Goal: Transaction & Acquisition: Purchase product/service

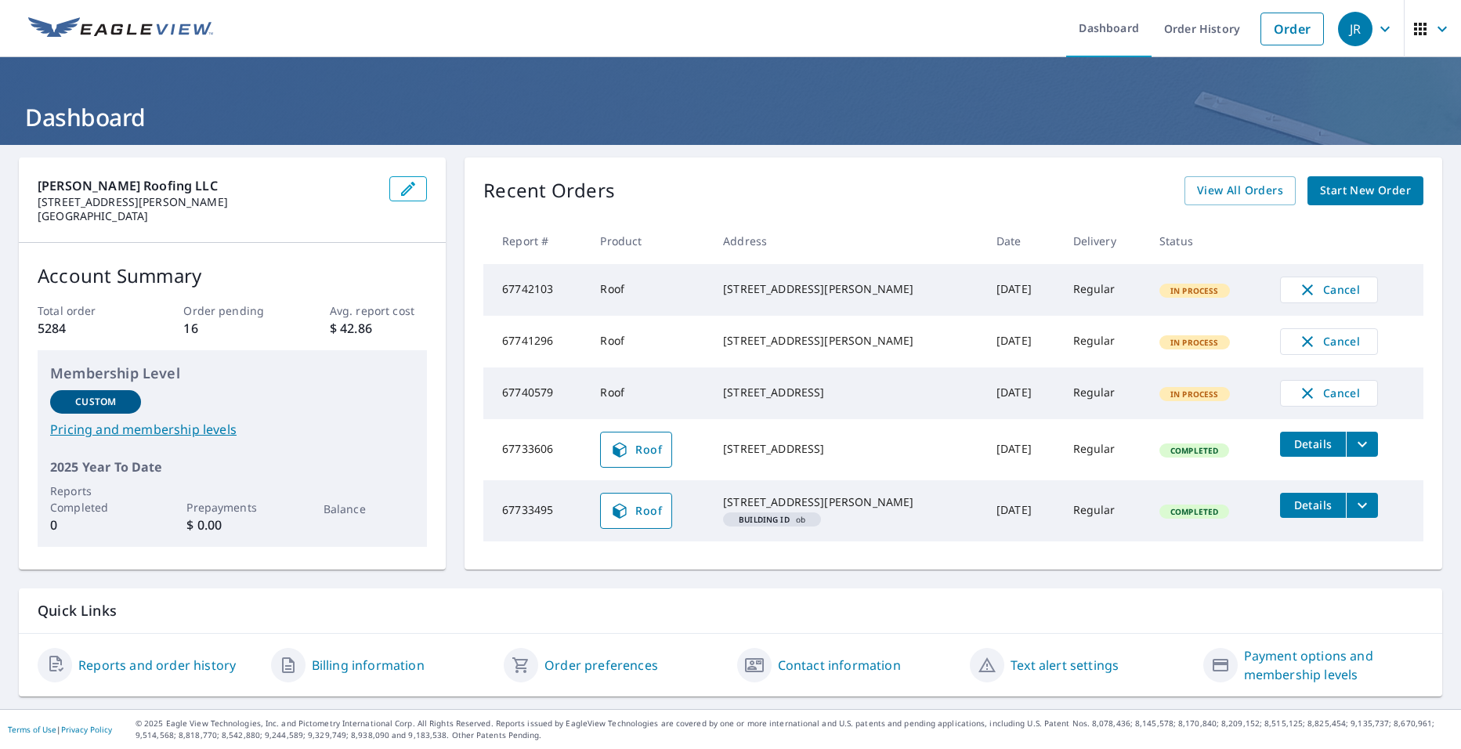
click at [1239, 206] on div "Recent Orders View All Orders Start New Order Report # Product Address Date Del…" at bounding box center [954, 364] width 978 height 412
click at [1233, 190] on span "View All Orders" at bounding box center [1240, 191] width 86 height 20
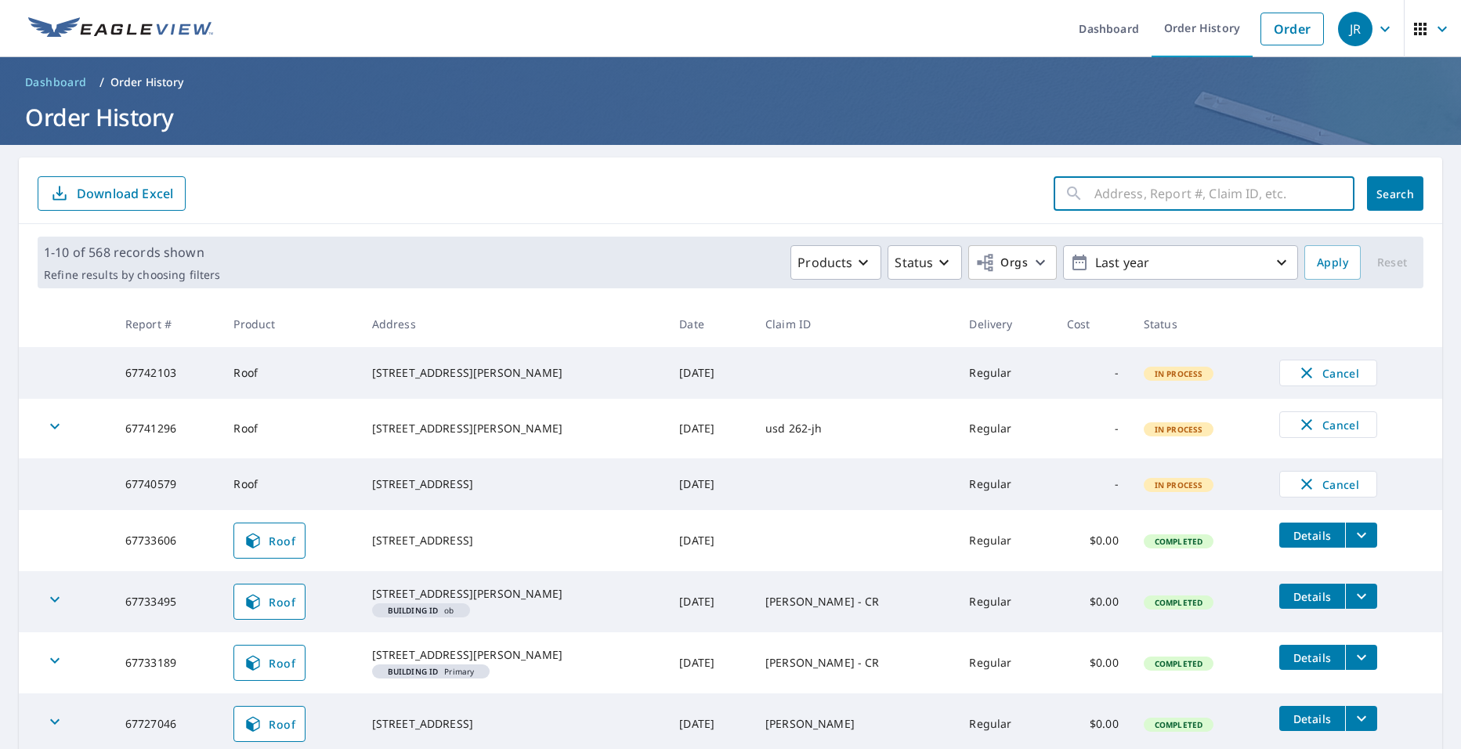
click at [1187, 198] on input "text" at bounding box center [1225, 194] width 260 height 44
type input "1600"
click button "Search" at bounding box center [1395, 193] width 56 height 34
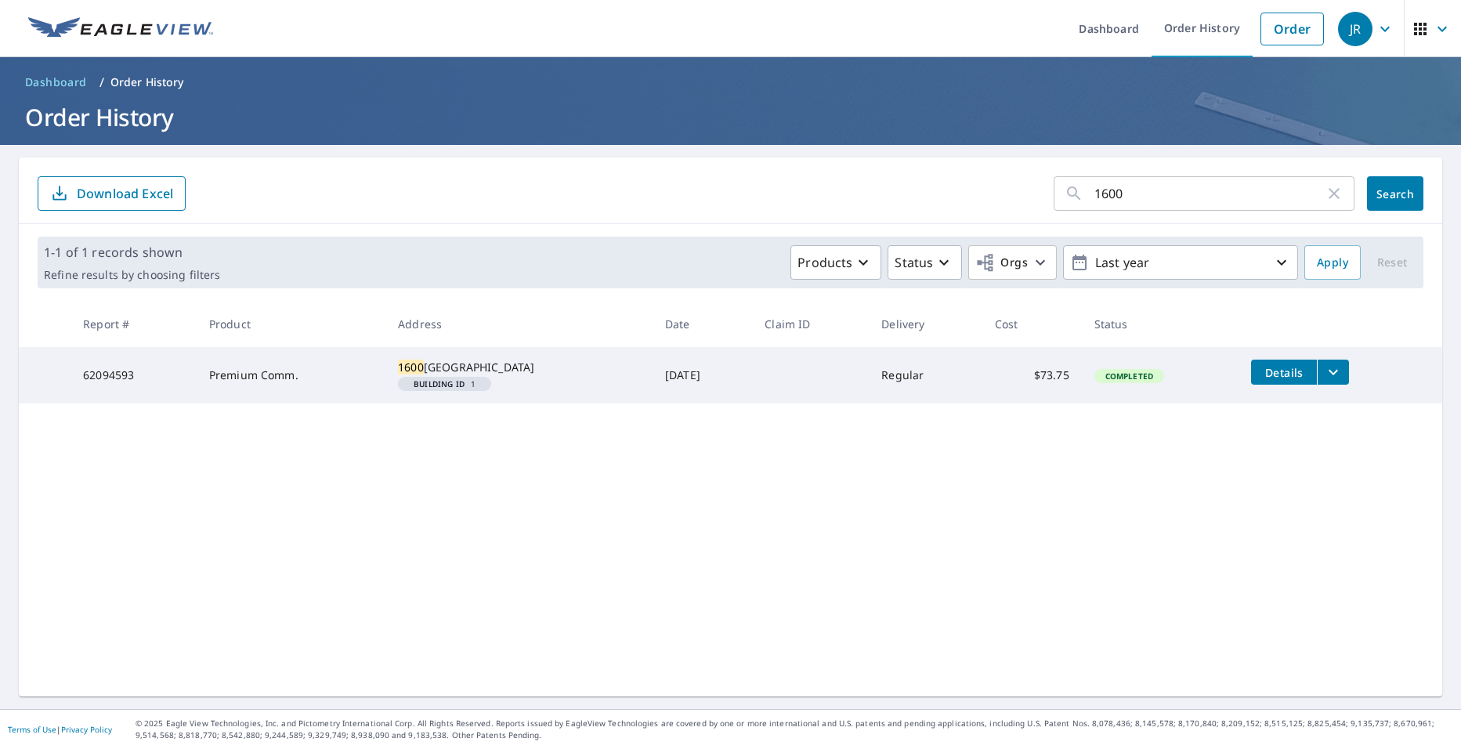
click at [1329, 181] on div "1600 ​" at bounding box center [1204, 193] width 301 height 34
click at [1329, 195] on icon "button" at bounding box center [1334, 193] width 11 height 11
click at [1290, 35] on link "Order" at bounding box center [1292, 29] width 63 height 33
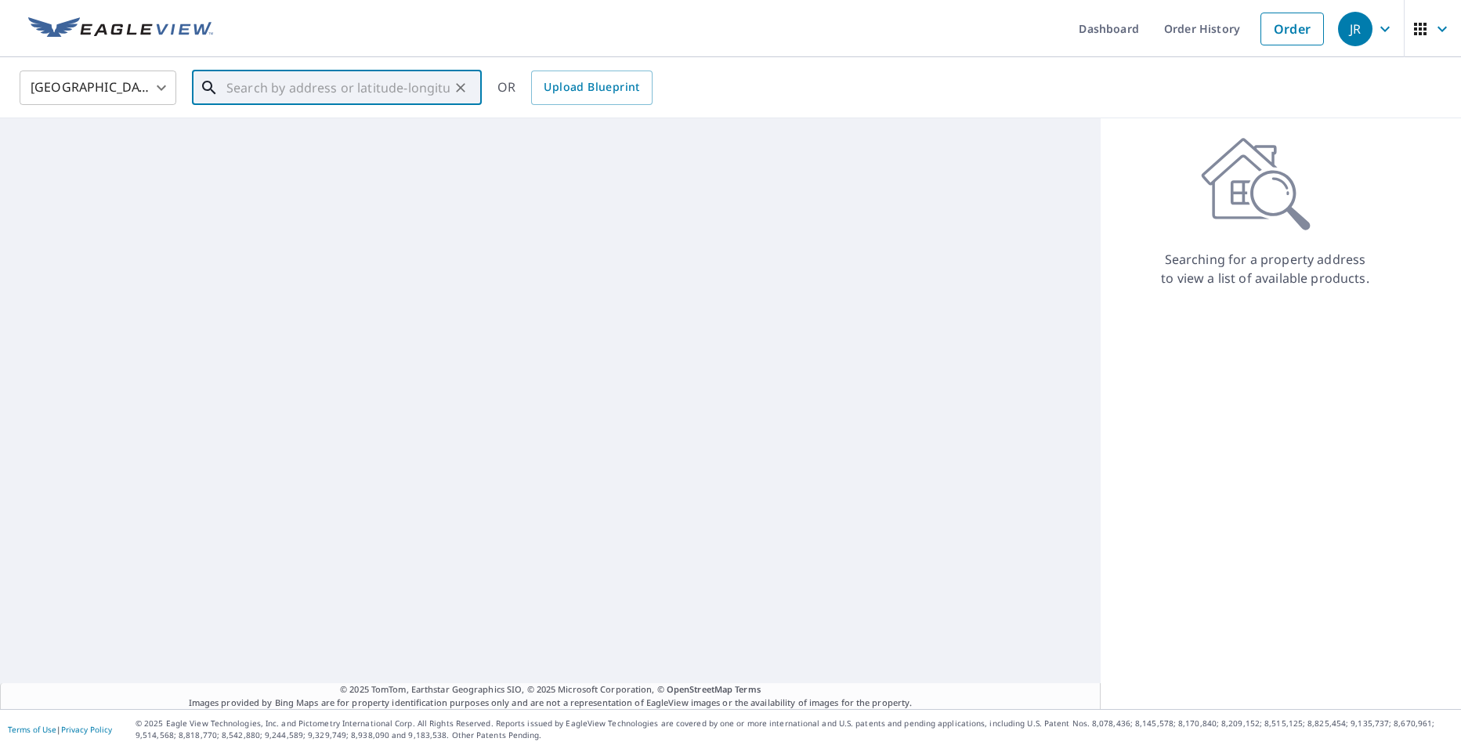
click at [415, 95] on input "text" at bounding box center [337, 88] width 223 height 44
paste input "[STREET_ADDRESS][PERSON_NAME]"
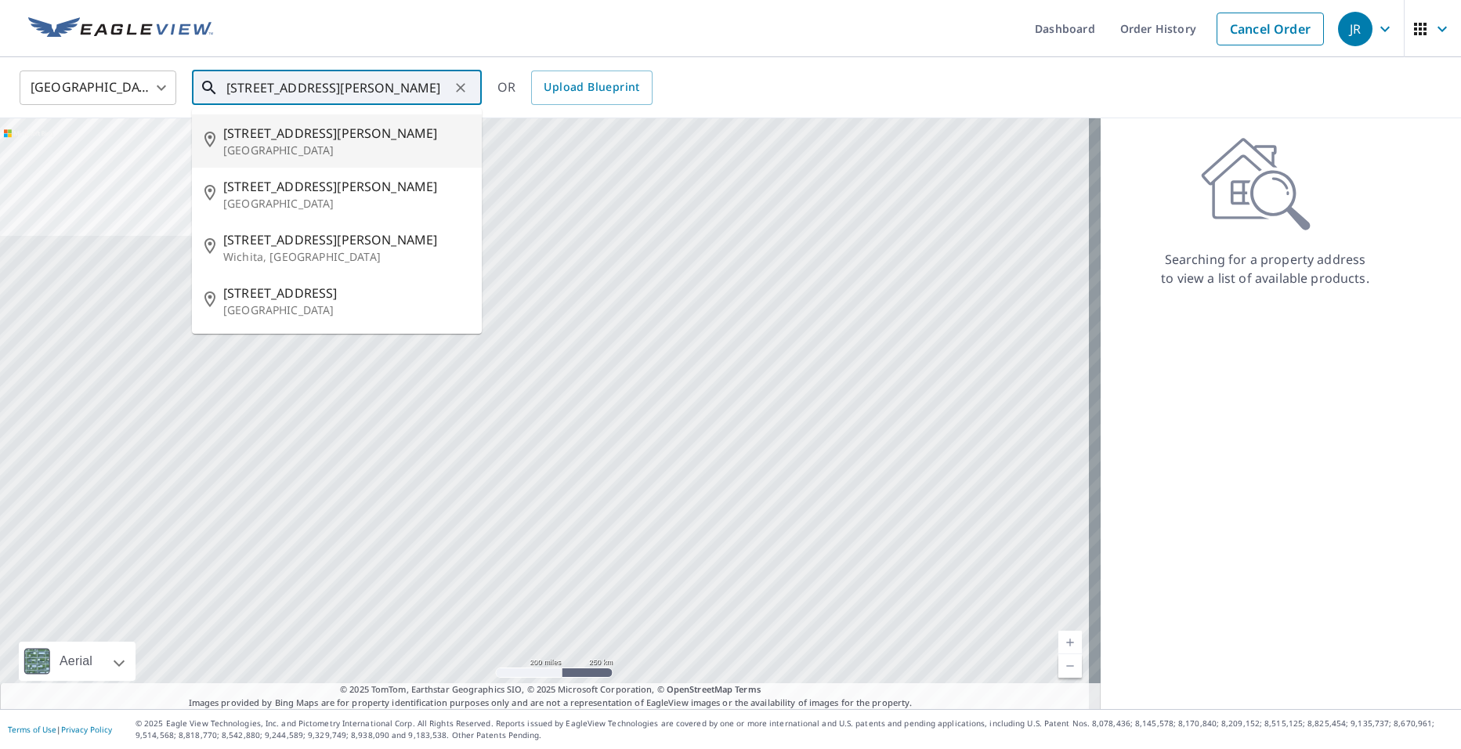
click at [333, 143] on p "[GEOGRAPHIC_DATA]" at bounding box center [346, 151] width 246 height 16
type input "[STREET_ADDRESS][PERSON_NAME]"
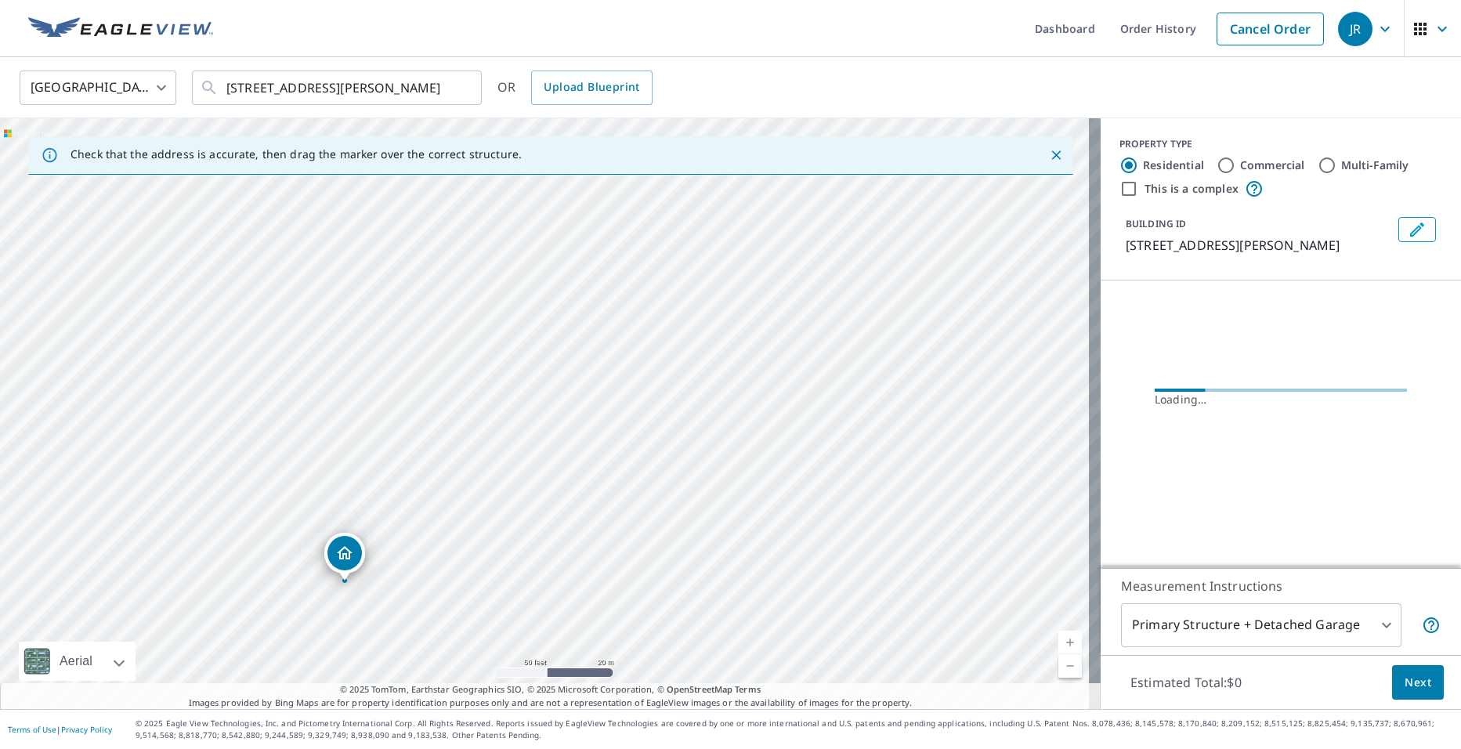
drag, startPoint x: 487, startPoint y: 363, endPoint x: 633, endPoint y: -30, distance: 419.0
click at [633, 0] on html "[PERSON_NAME] Dashboard Order History Cancel Order JR United States [GEOGRAPHIC…" at bounding box center [730, 374] width 1461 height 749
drag, startPoint x: 361, startPoint y: 418, endPoint x: 502, endPoint y: 129, distance: 322.4
click at [502, 129] on div "[STREET_ADDRESS][PERSON_NAME]" at bounding box center [550, 413] width 1101 height 591
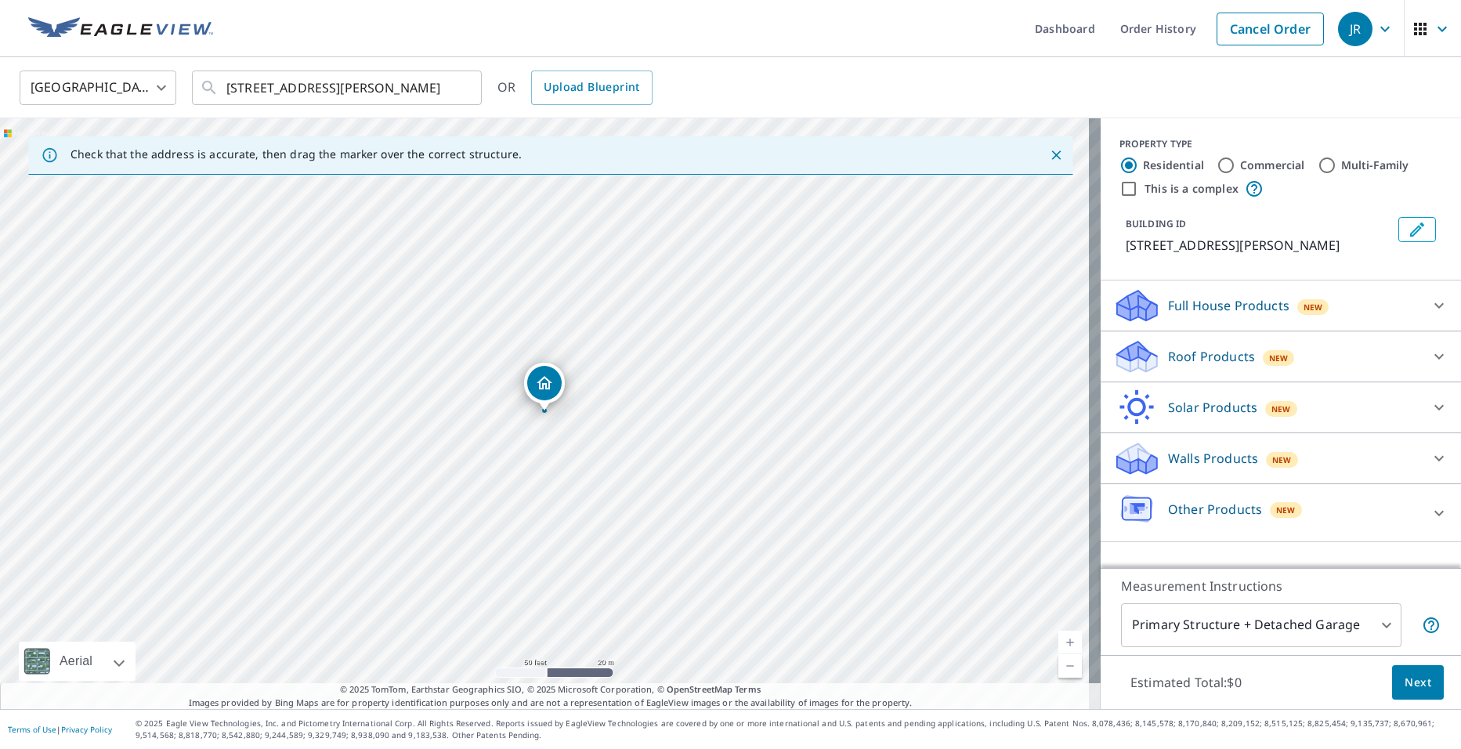
click at [1382, 303] on div "Full House Products New" at bounding box center [1266, 306] width 307 height 37
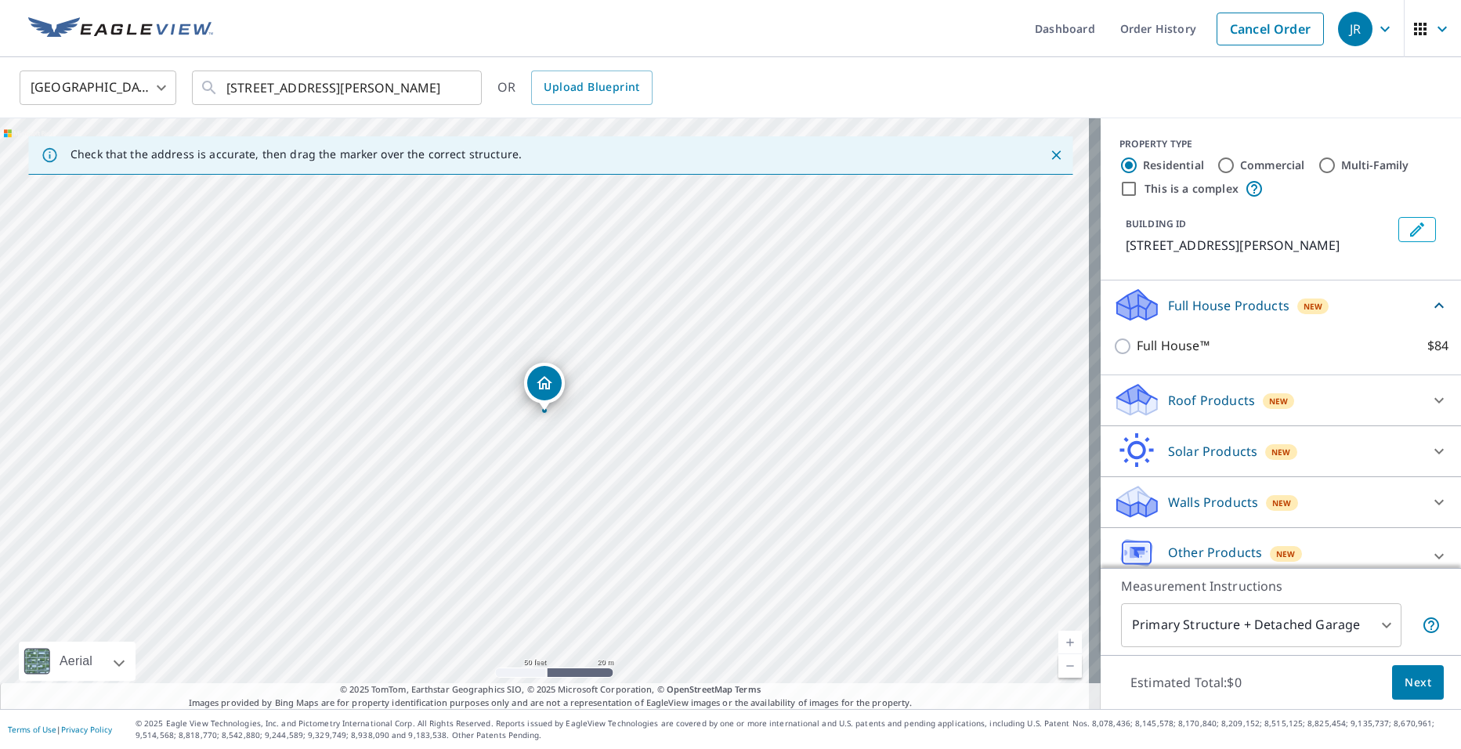
click at [1373, 310] on div "Full House Products New" at bounding box center [1271, 305] width 317 height 37
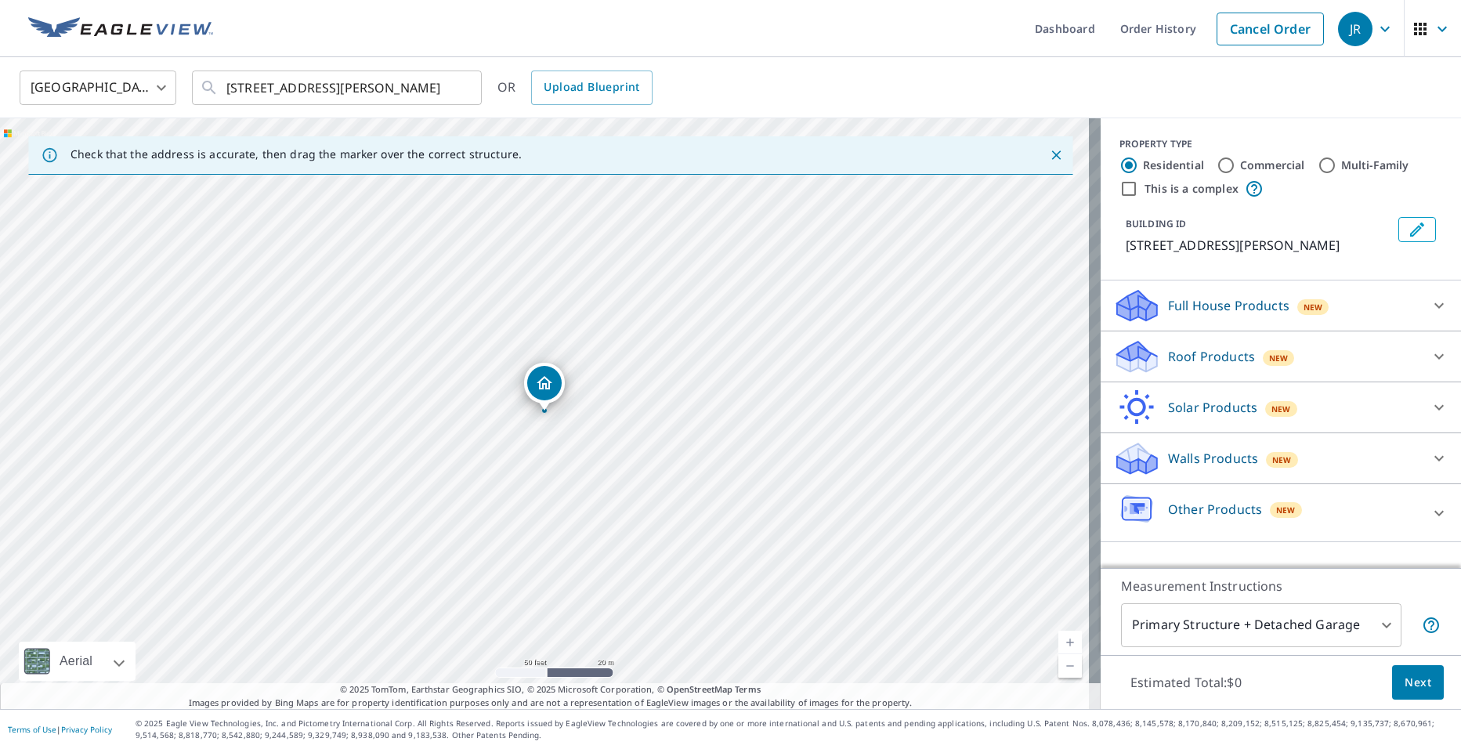
click at [1347, 368] on div "Roof Products New" at bounding box center [1266, 357] width 307 height 37
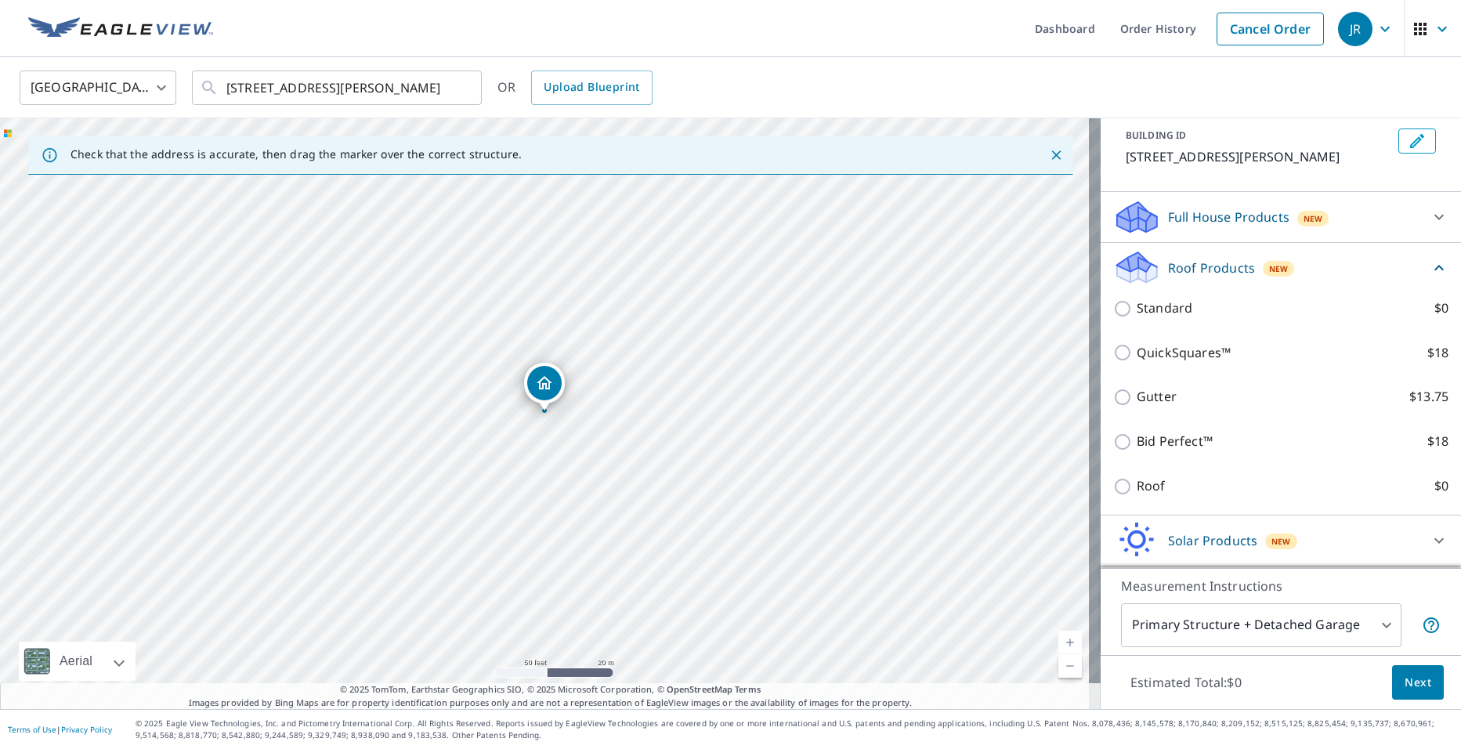
scroll to position [157, 0]
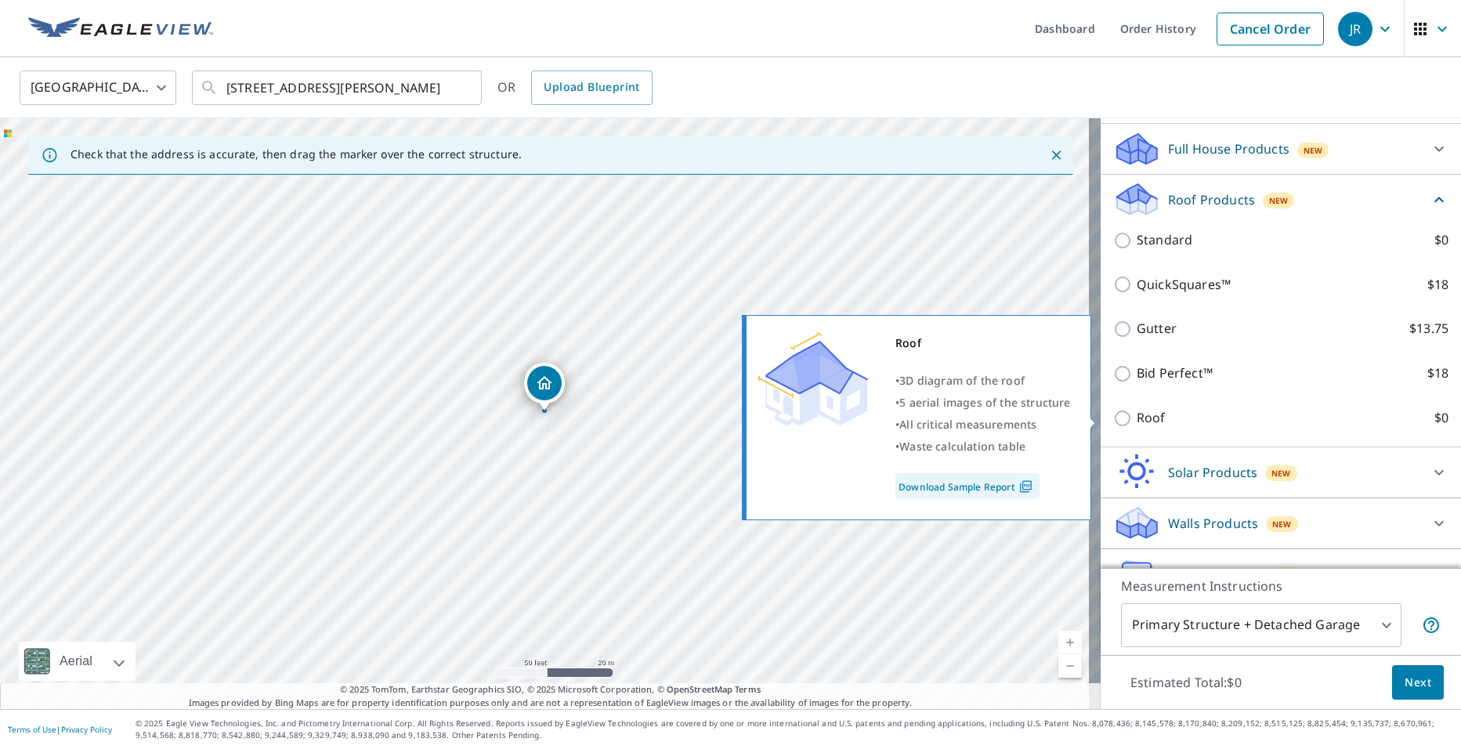
click at [1113, 420] on input "Roof $0" at bounding box center [1125, 418] width 24 height 19
checkbox input "true"
type input "3"
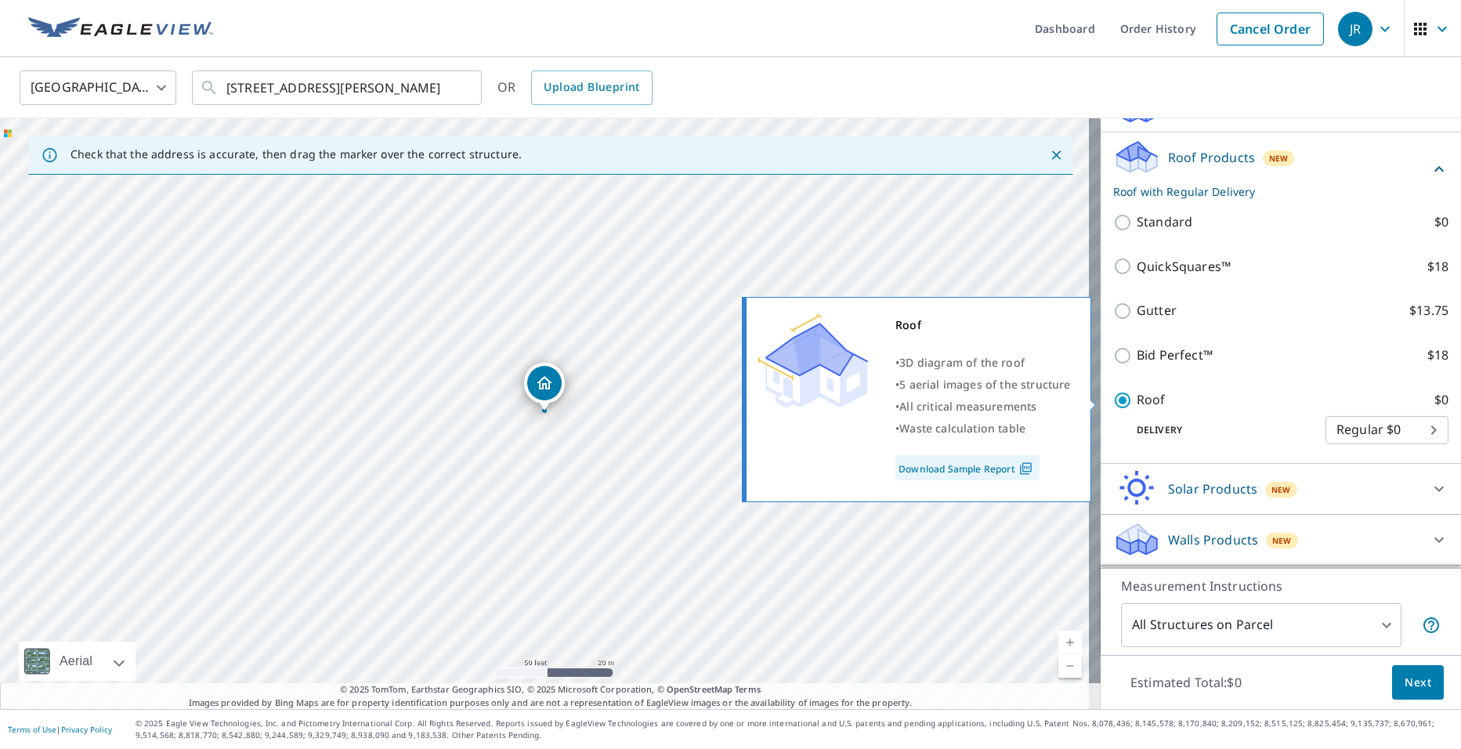
scroll to position [212, 0]
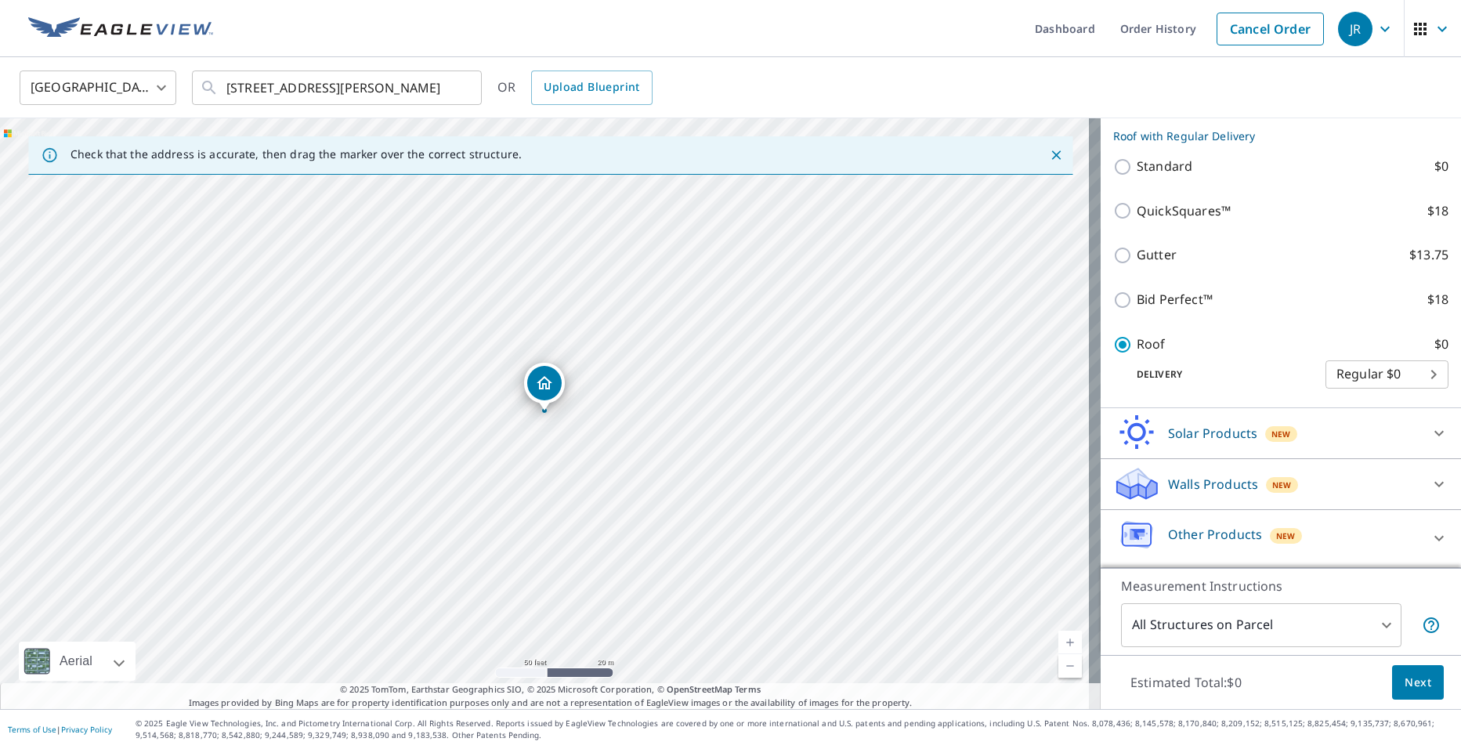
click at [1416, 680] on span "Next" at bounding box center [1418, 683] width 27 height 20
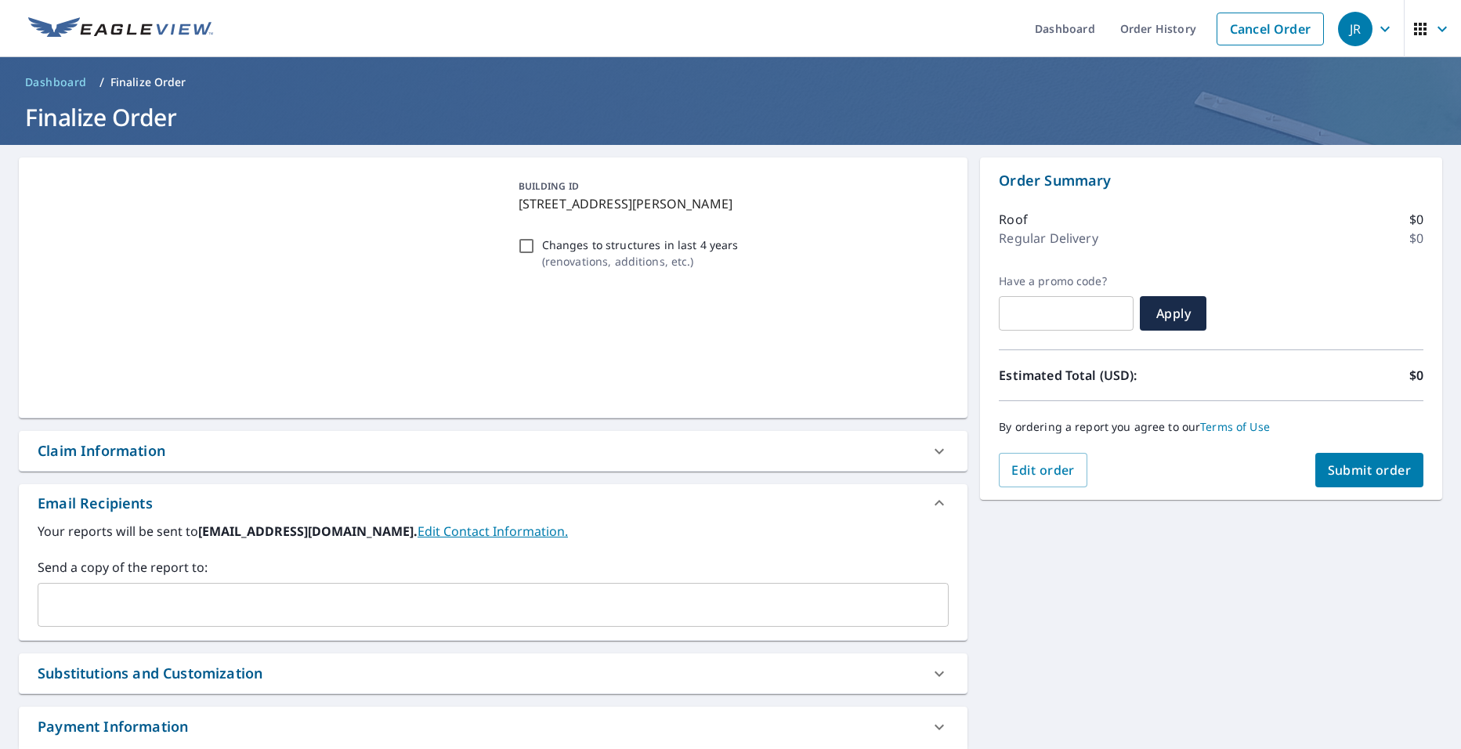
click at [207, 628] on div "Your reports will be sent to [EMAIL_ADDRESS][DOMAIN_NAME]. Edit Contact Informa…" at bounding box center [493, 581] width 949 height 118
click at [196, 623] on div "​" at bounding box center [493, 605] width 911 height 44
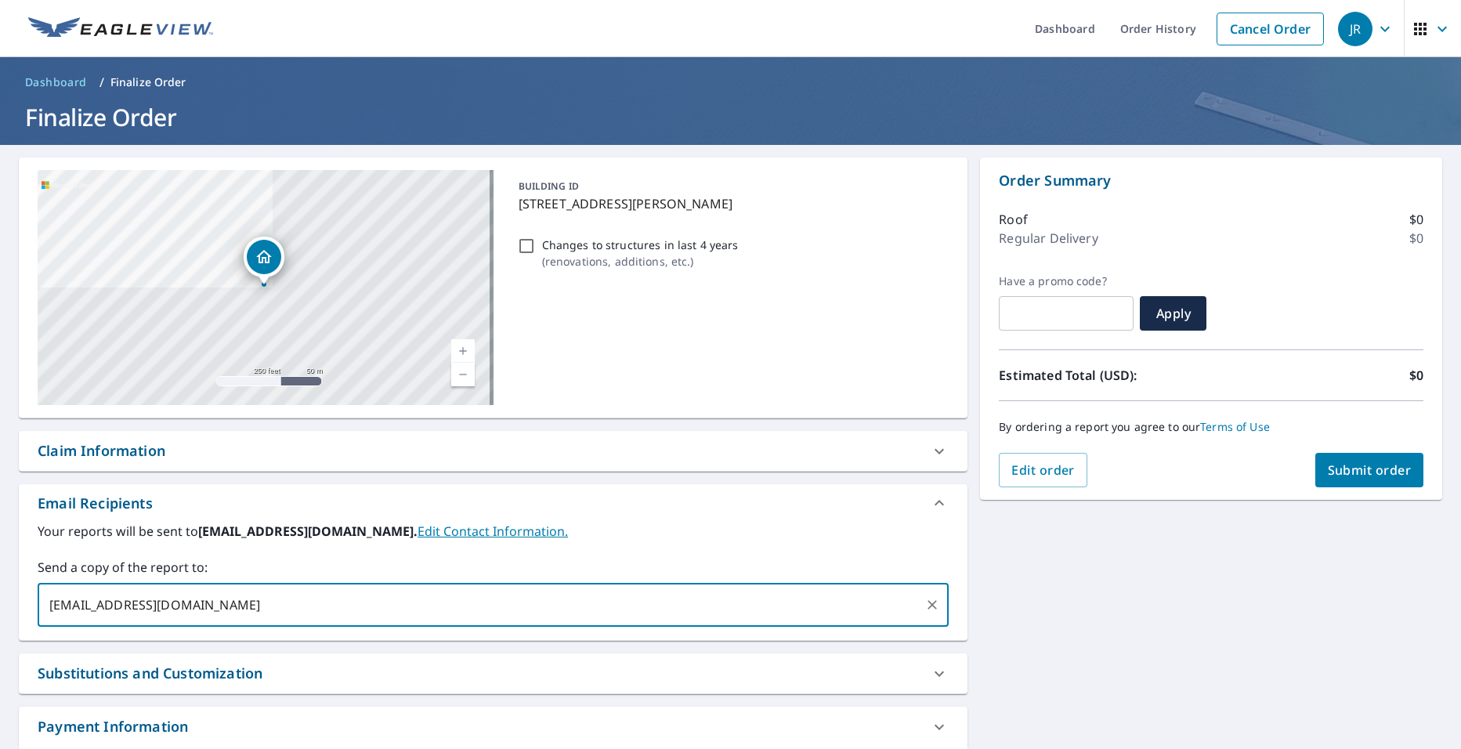
type input "[EMAIL_ADDRESS][DOMAIN_NAME]"
click at [1351, 458] on button "Submit order" at bounding box center [1370, 470] width 109 height 34
checkbox input "true"
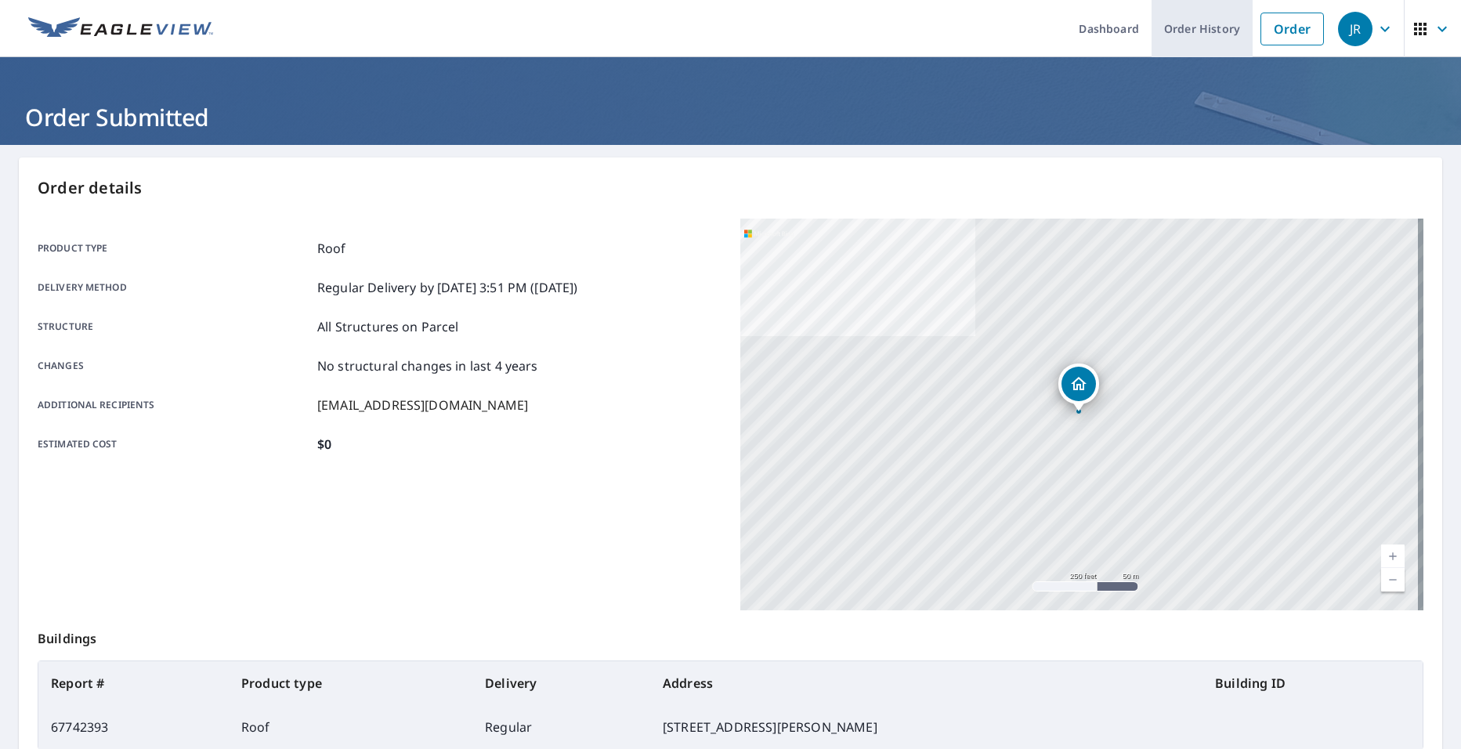
click at [1200, 20] on link "Order History" at bounding box center [1202, 28] width 101 height 57
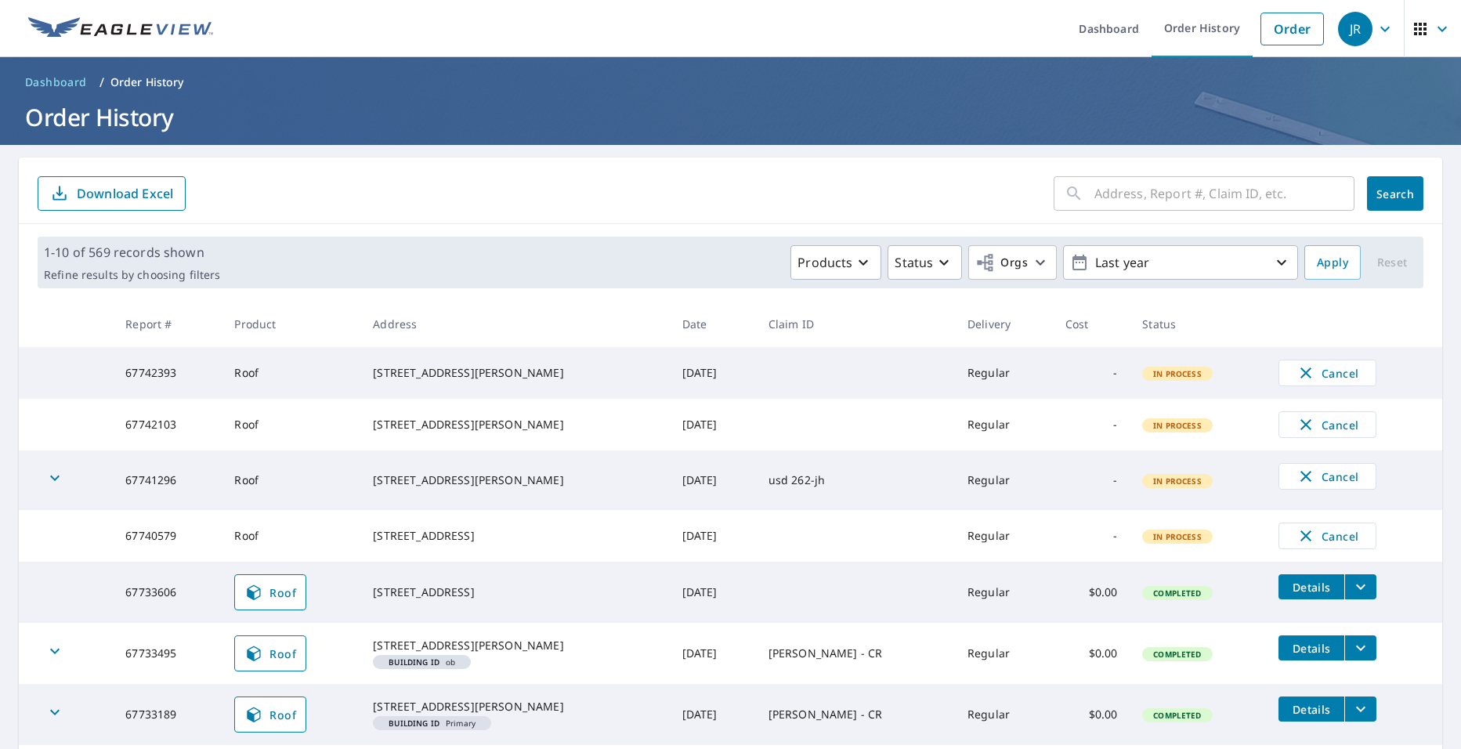
click at [1140, 196] on input "text" at bounding box center [1225, 194] width 260 height 44
type input "1940"
click at [1401, 198] on span "Search" at bounding box center [1395, 193] width 31 height 15
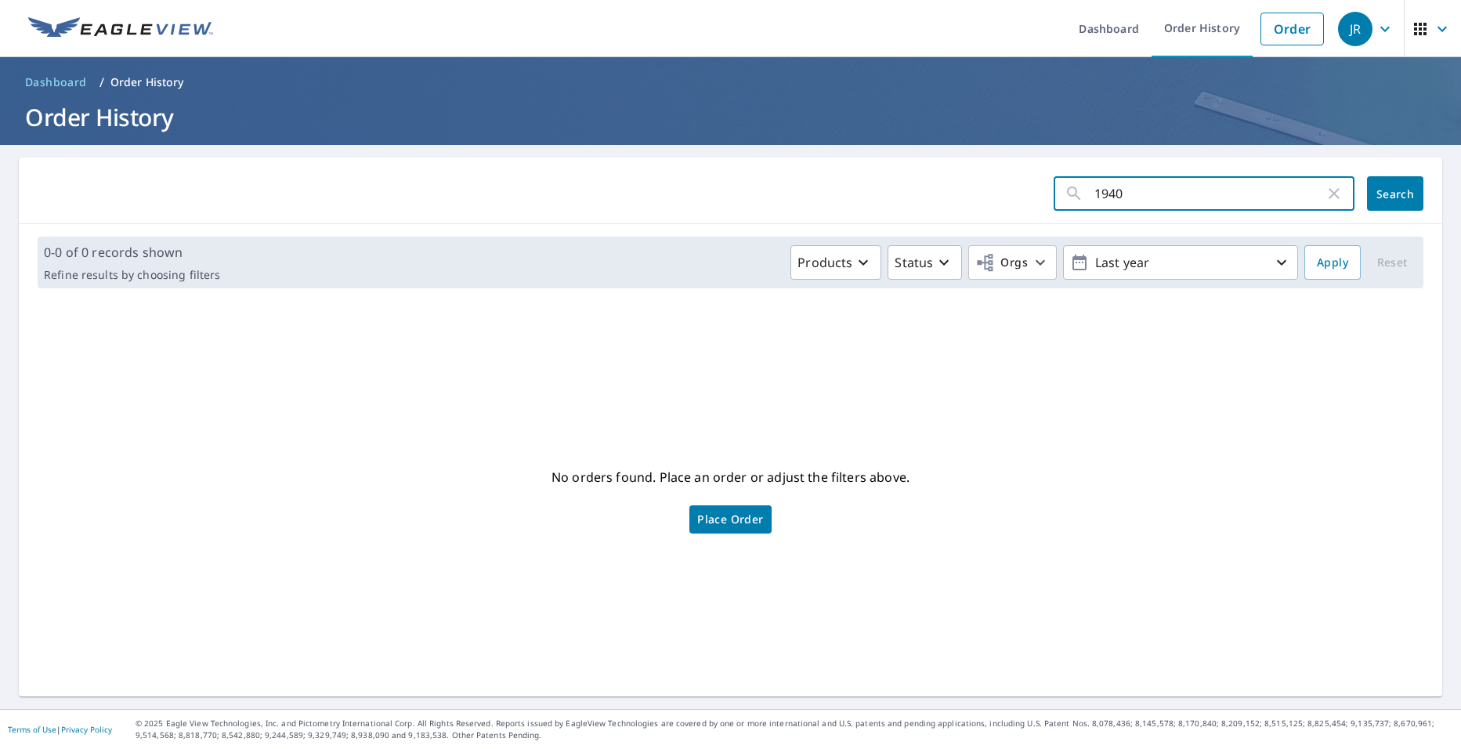
drag, startPoint x: 1265, startPoint y: 200, endPoint x: 1180, endPoint y: 199, distance: 84.6
click at [1180, 199] on input "1940" at bounding box center [1210, 194] width 230 height 44
type input "1"
paste input "[STREET_ADDRESS]"
type input "[STREET_ADDRESS]"
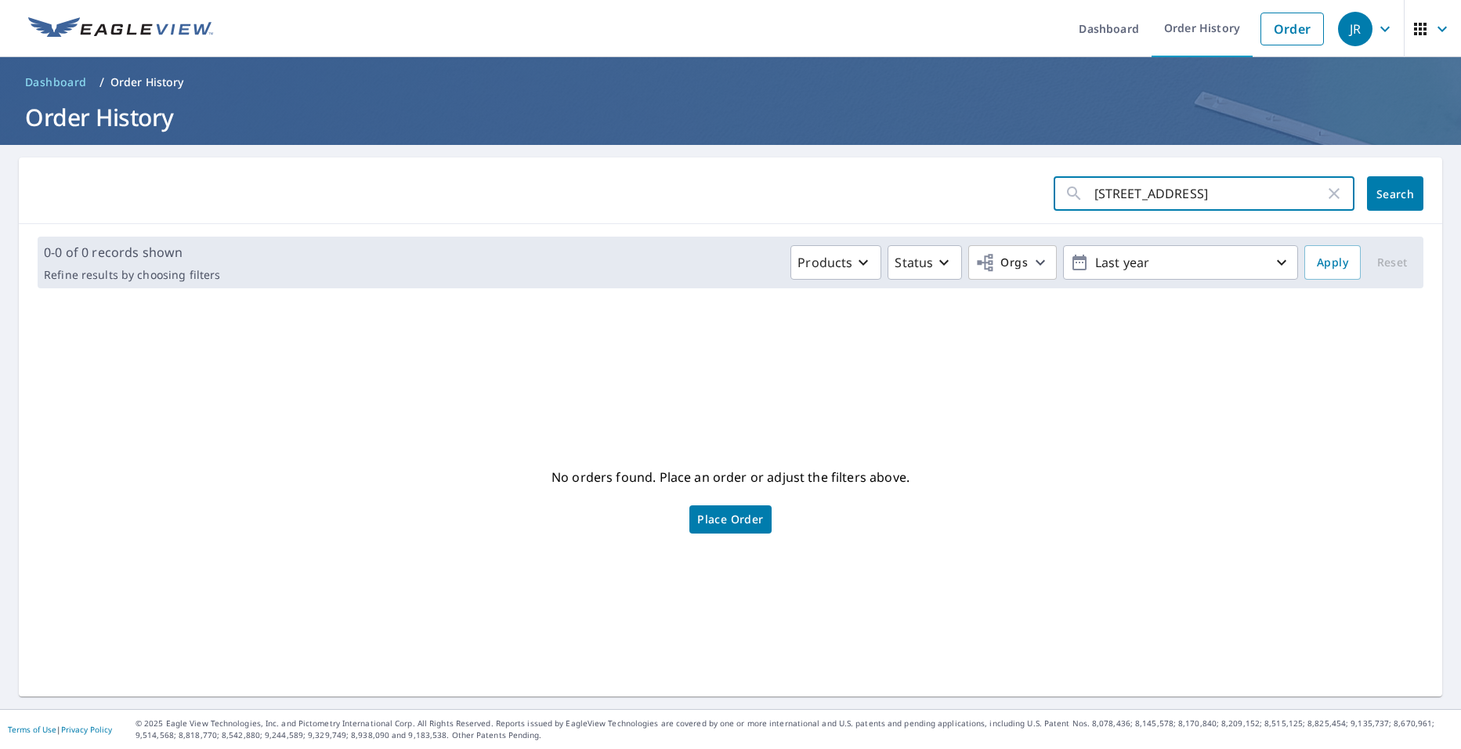
click button "Search" at bounding box center [1395, 193] width 56 height 34
click at [1095, 192] on input "[STREET_ADDRESS]" at bounding box center [1210, 194] width 230 height 44
type input "[STREET_ADDRESS]"
click button "Search" at bounding box center [1395, 193] width 56 height 34
click at [1292, 37] on link "Order" at bounding box center [1292, 29] width 63 height 33
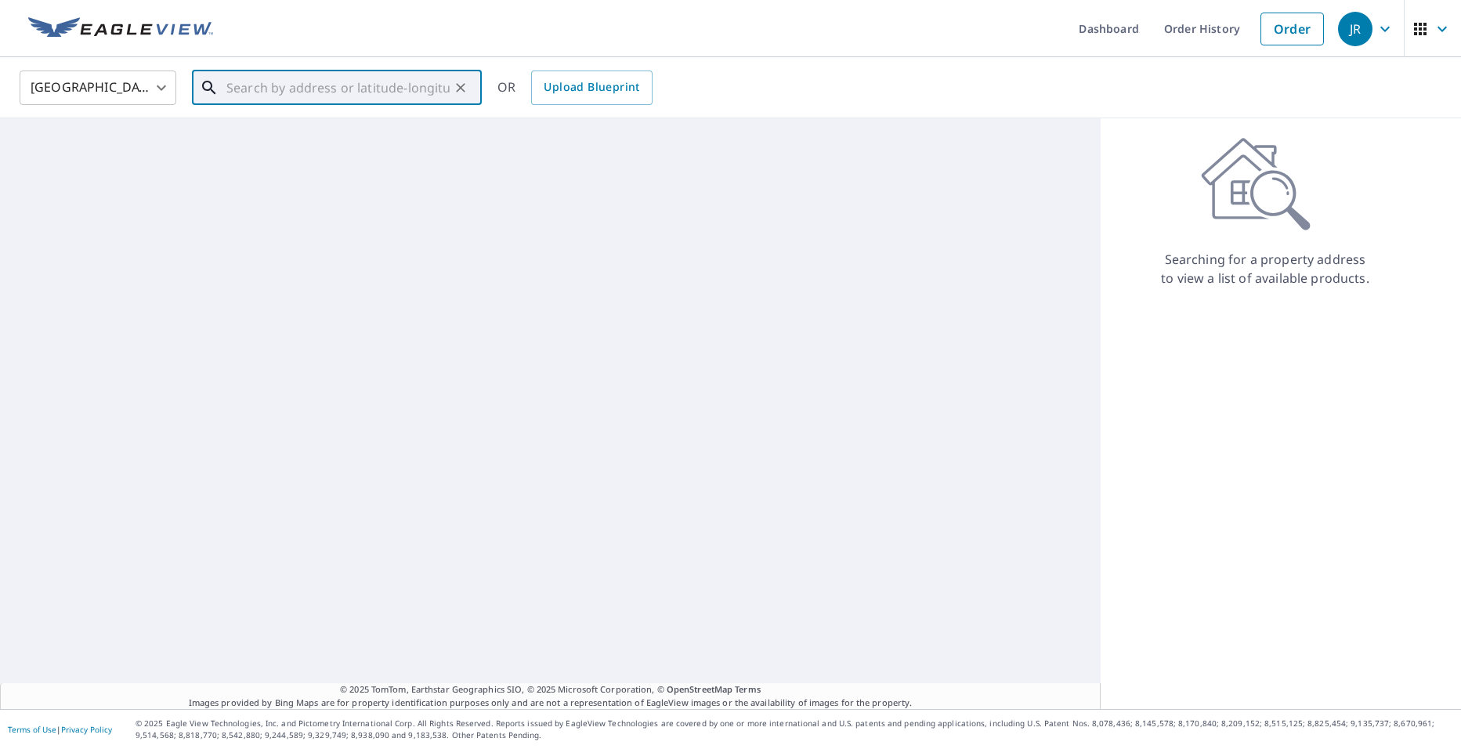
click at [248, 103] on input "text" at bounding box center [337, 88] width 223 height 44
paste input "[STREET_ADDRESS]"
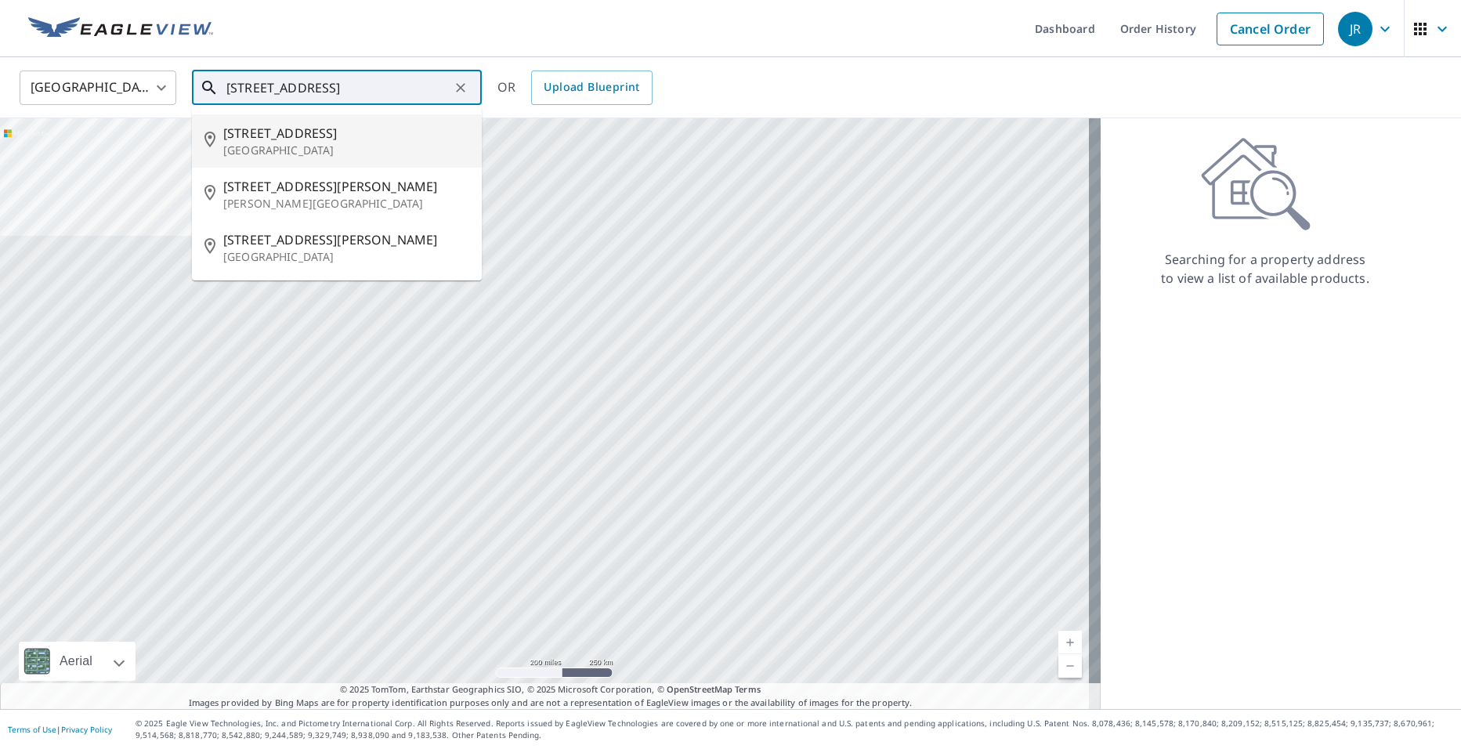
click at [226, 86] on input "[STREET_ADDRESS]" at bounding box center [337, 88] width 223 height 44
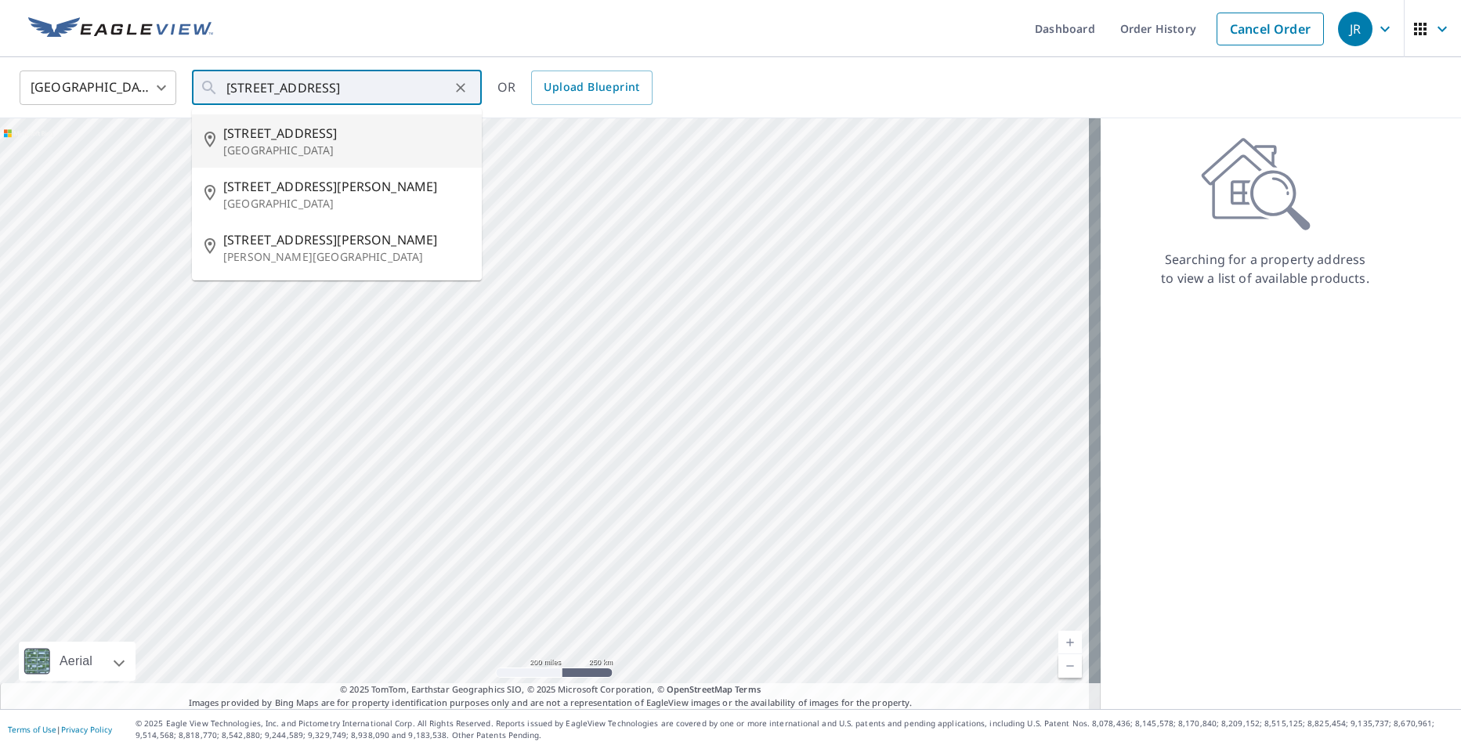
type input "[STREET_ADDRESS]"
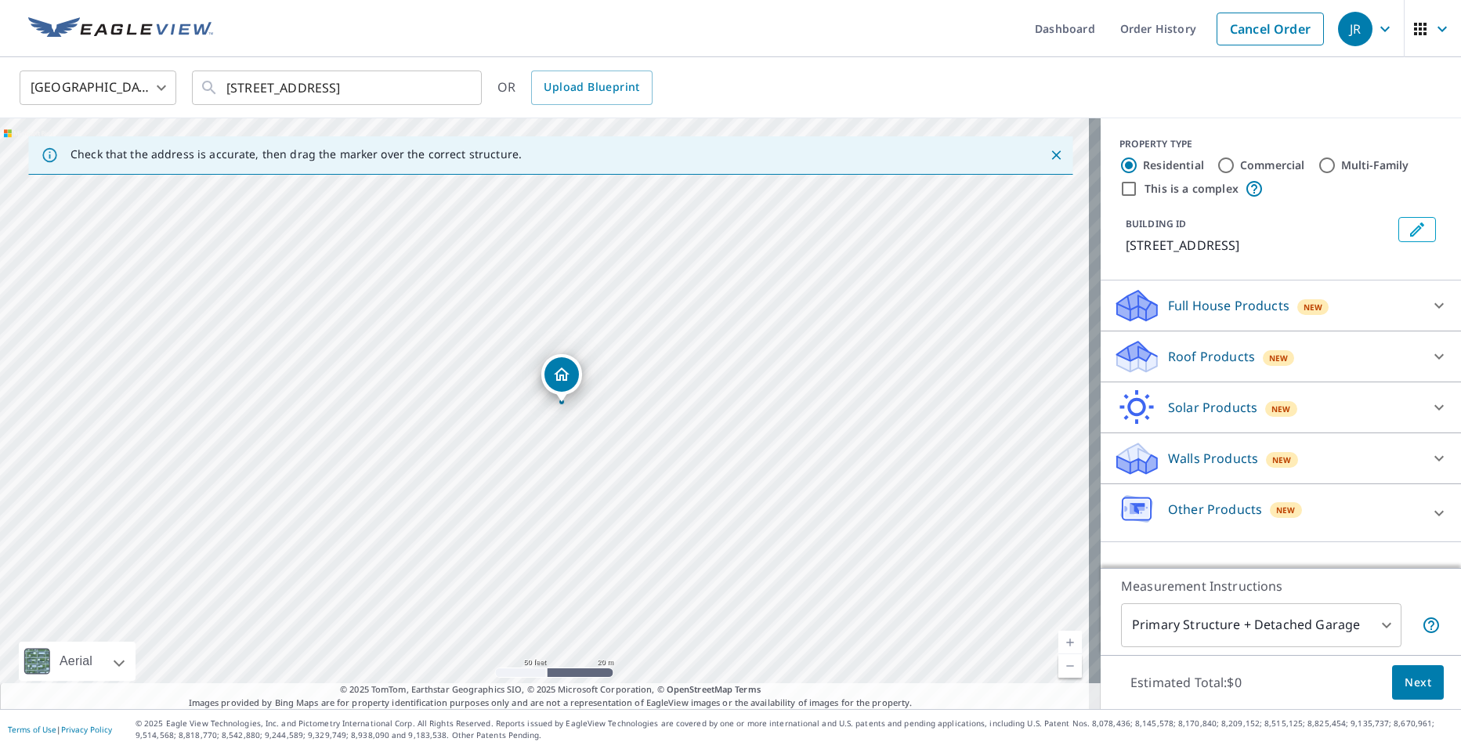
drag, startPoint x: 459, startPoint y: 389, endPoint x: 476, endPoint y: 381, distance: 19.3
click at [476, 381] on div "[STREET_ADDRESS]" at bounding box center [550, 413] width 1101 height 591
click at [1421, 351] on div at bounding box center [1440, 357] width 38 height 38
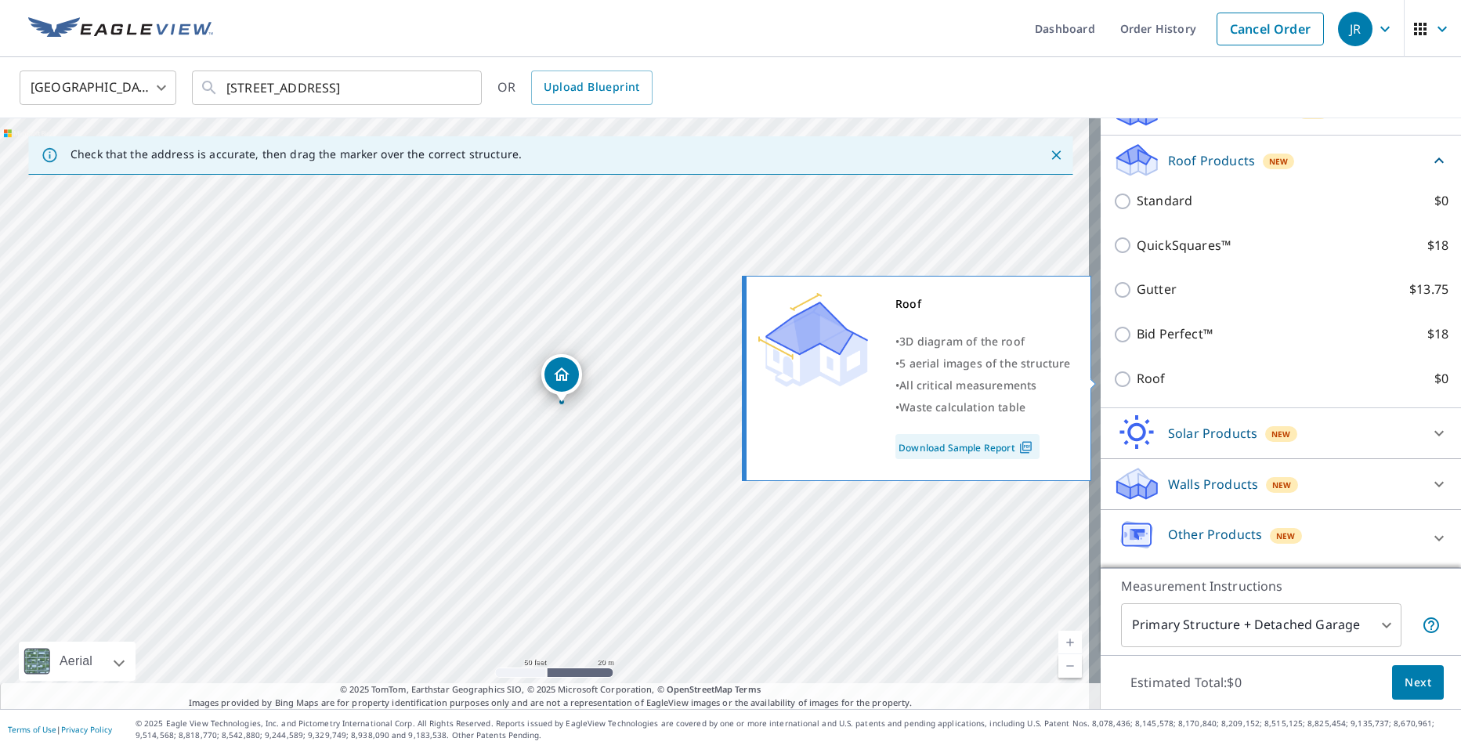
click at [1115, 372] on input "Roof $0" at bounding box center [1125, 379] width 24 height 19
checkbox input "true"
type input "3"
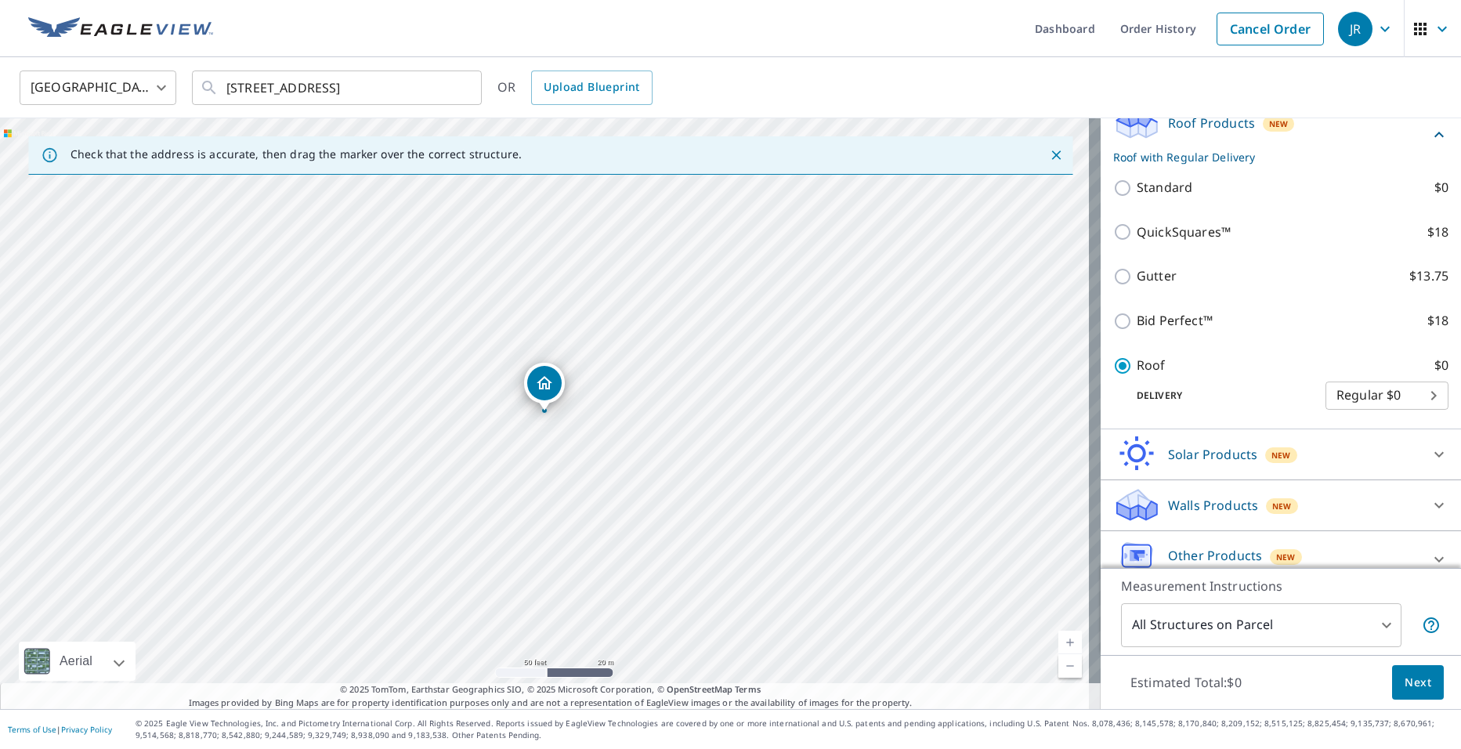
scroll to position [212, 0]
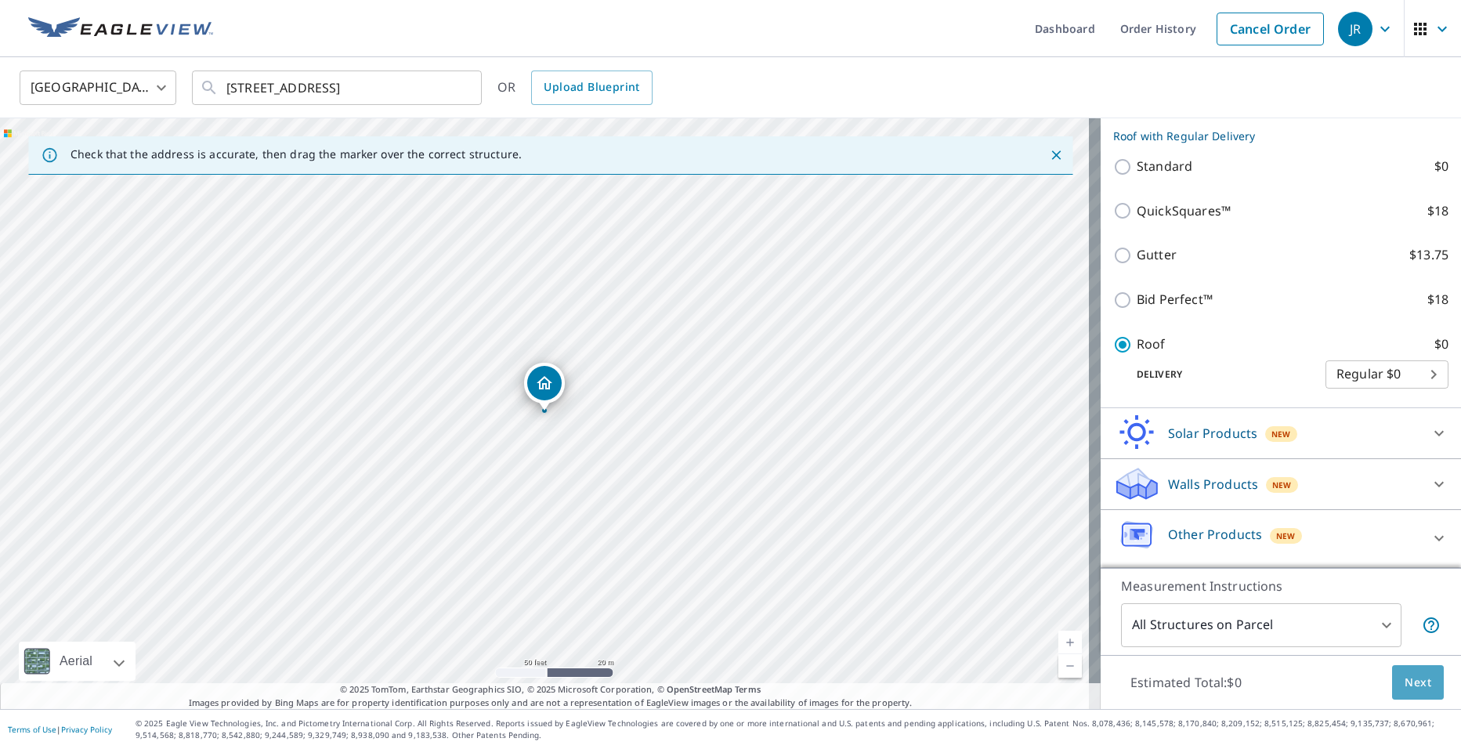
click at [1405, 675] on span "Next" at bounding box center [1418, 683] width 27 height 20
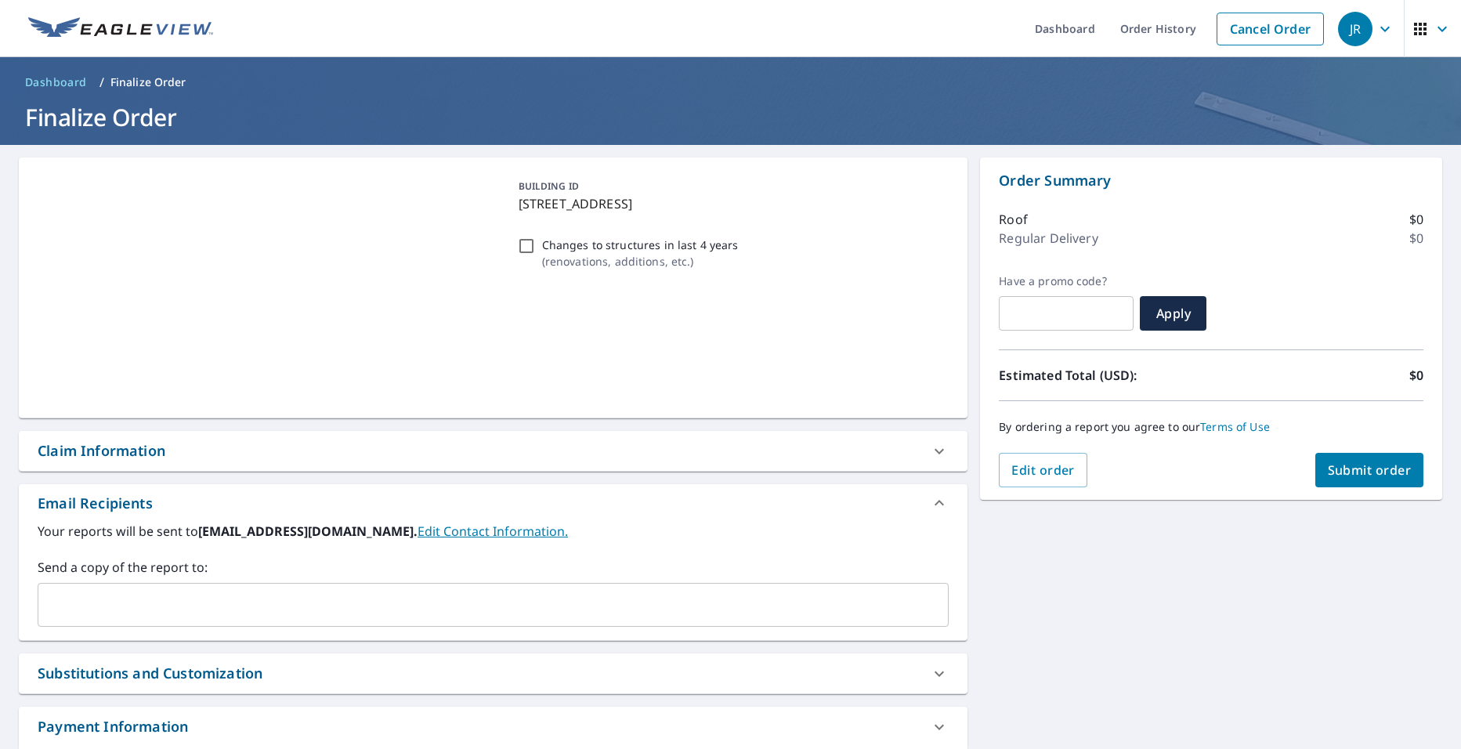
click at [167, 600] on input "text" at bounding box center [482, 605] width 874 height 30
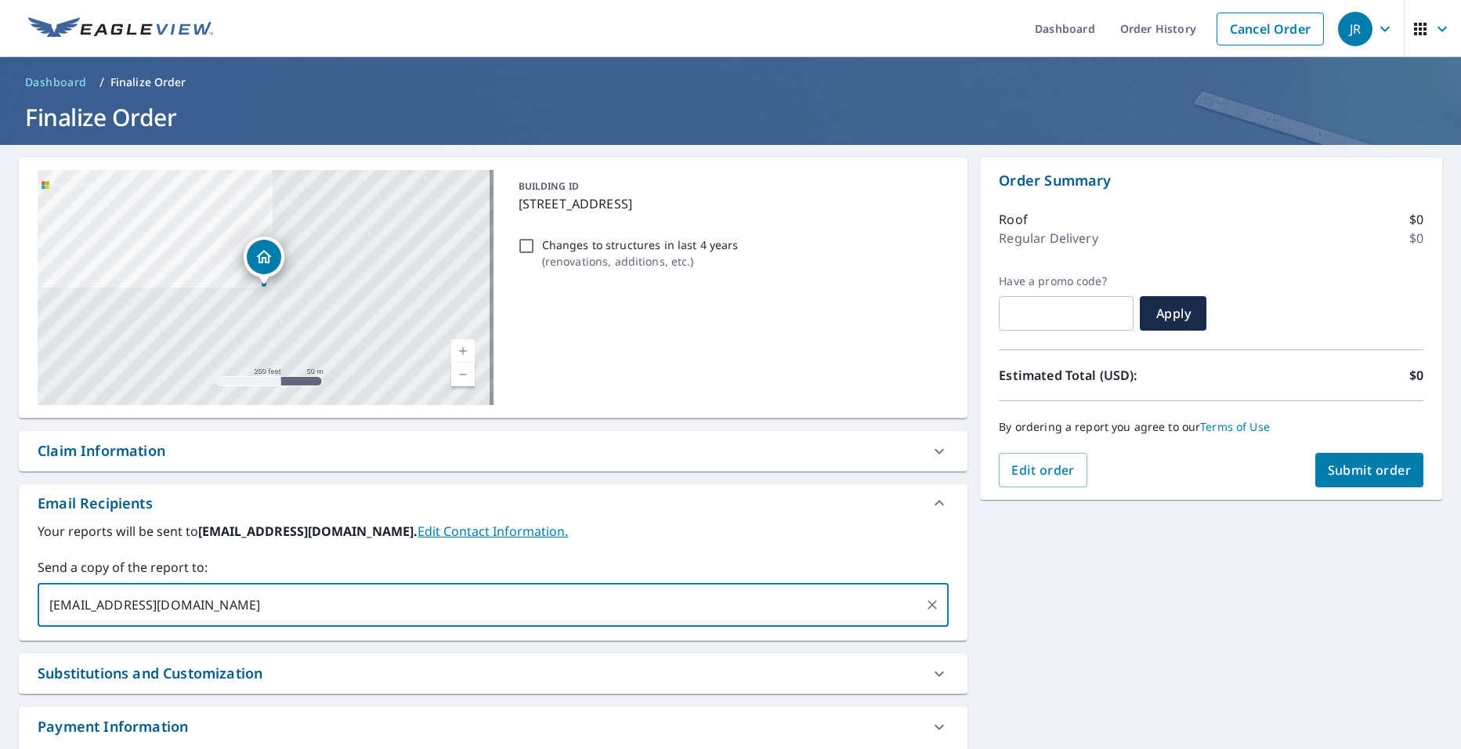
type input "[EMAIL_ADDRESS][DOMAIN_NAME]"
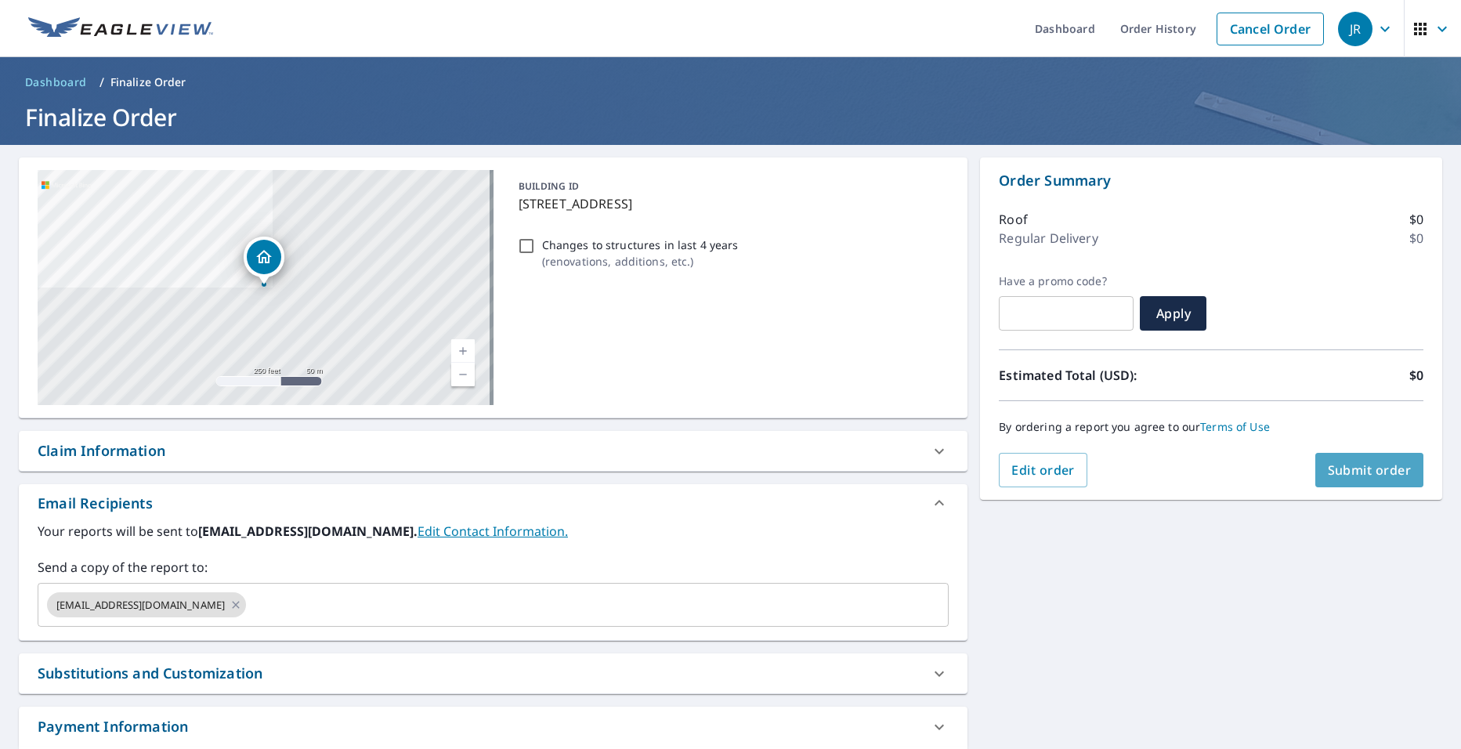
click at [1353, 467] on span "Submit order" at bounding box center [1370, 470] width 84 height 17
checkbox input "true"
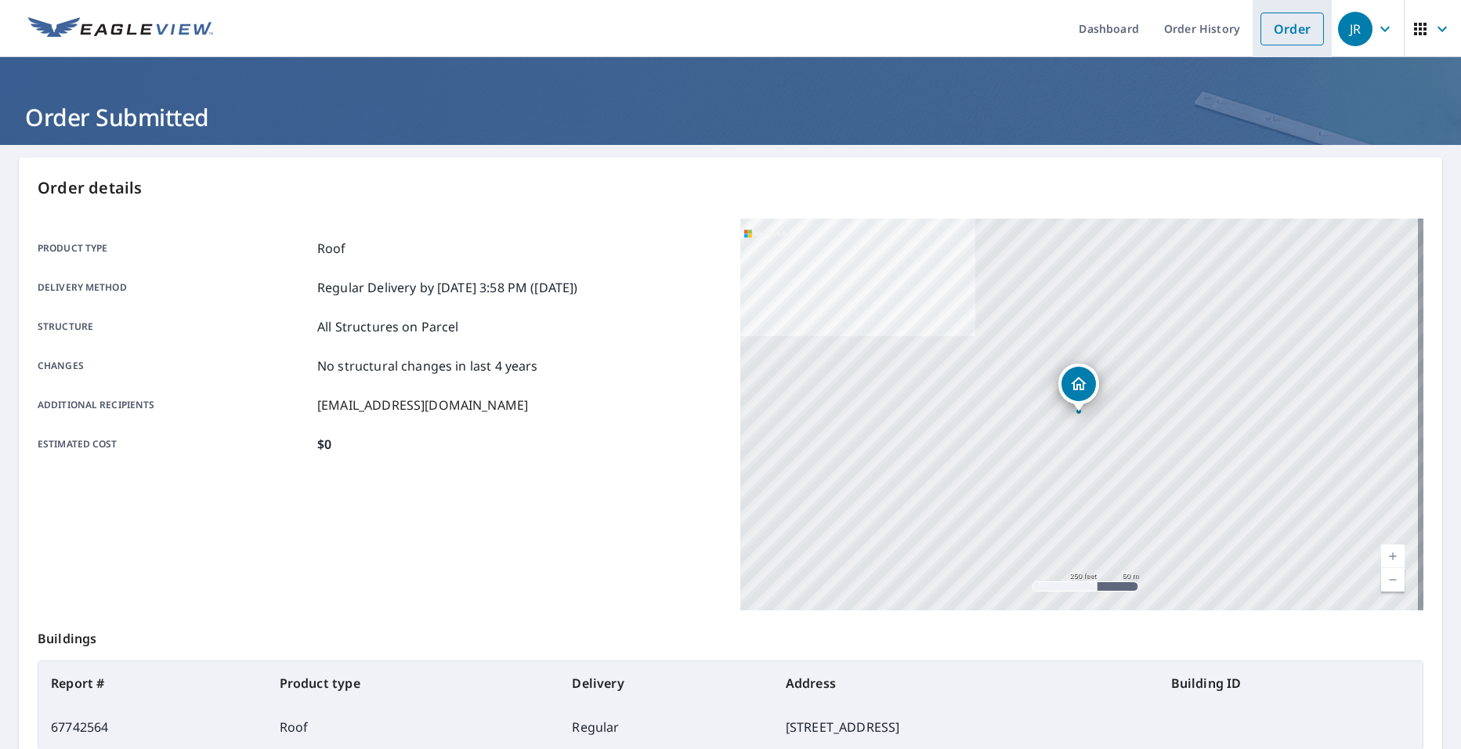
click at [1261, 20] on link "Order" at bounding box center [1292, 29] width 63 height 33
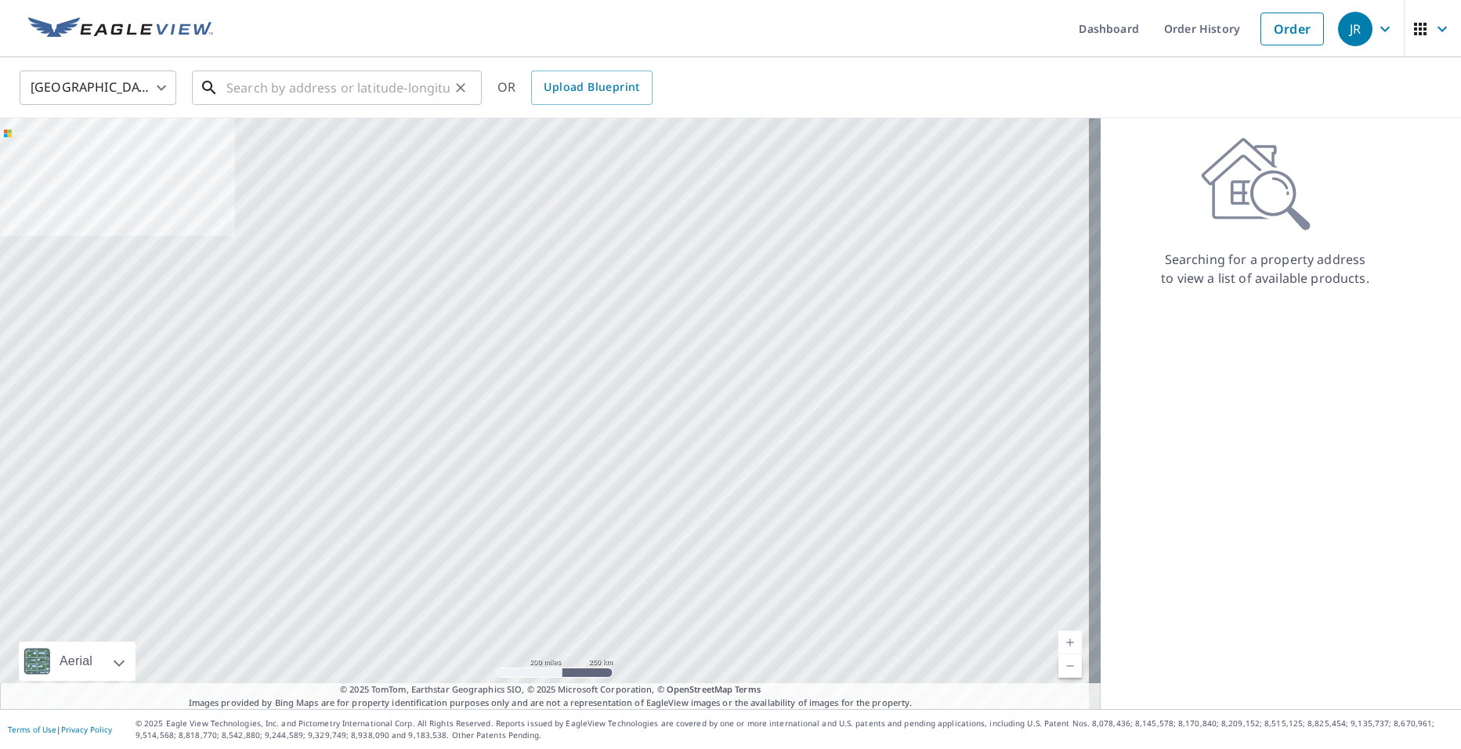
click at [252, 96] on input "text" at bounding box center [337, 88] width 223 height 44
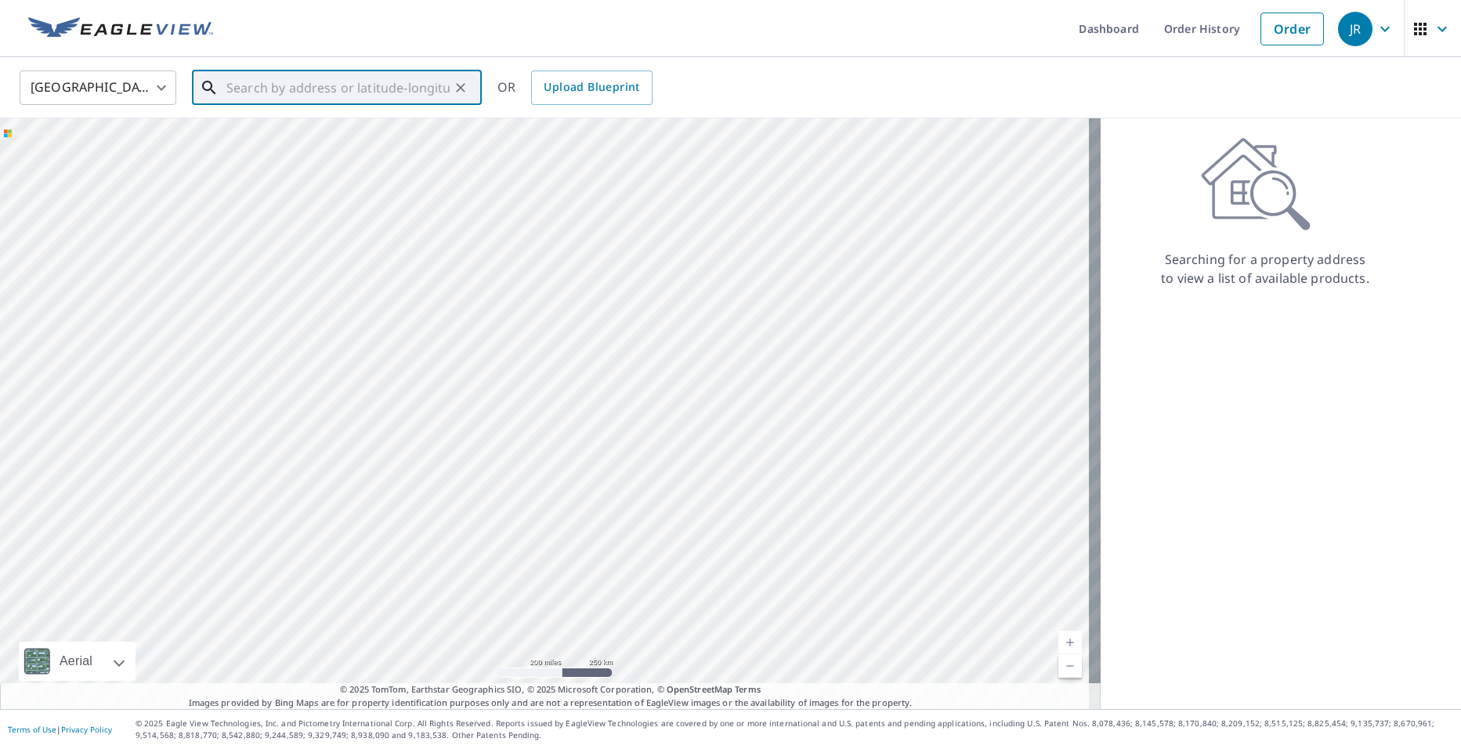
paste input "[STREET_ADDRESS][PERSON_NAME]"
click at [387, 140] on span "[STREET_ADDRESS][PERSON_NAME]" at bounding box center [346, 133] width 246 height 19
type input "[STREET_ADDRESS][PERSON_NAME]"
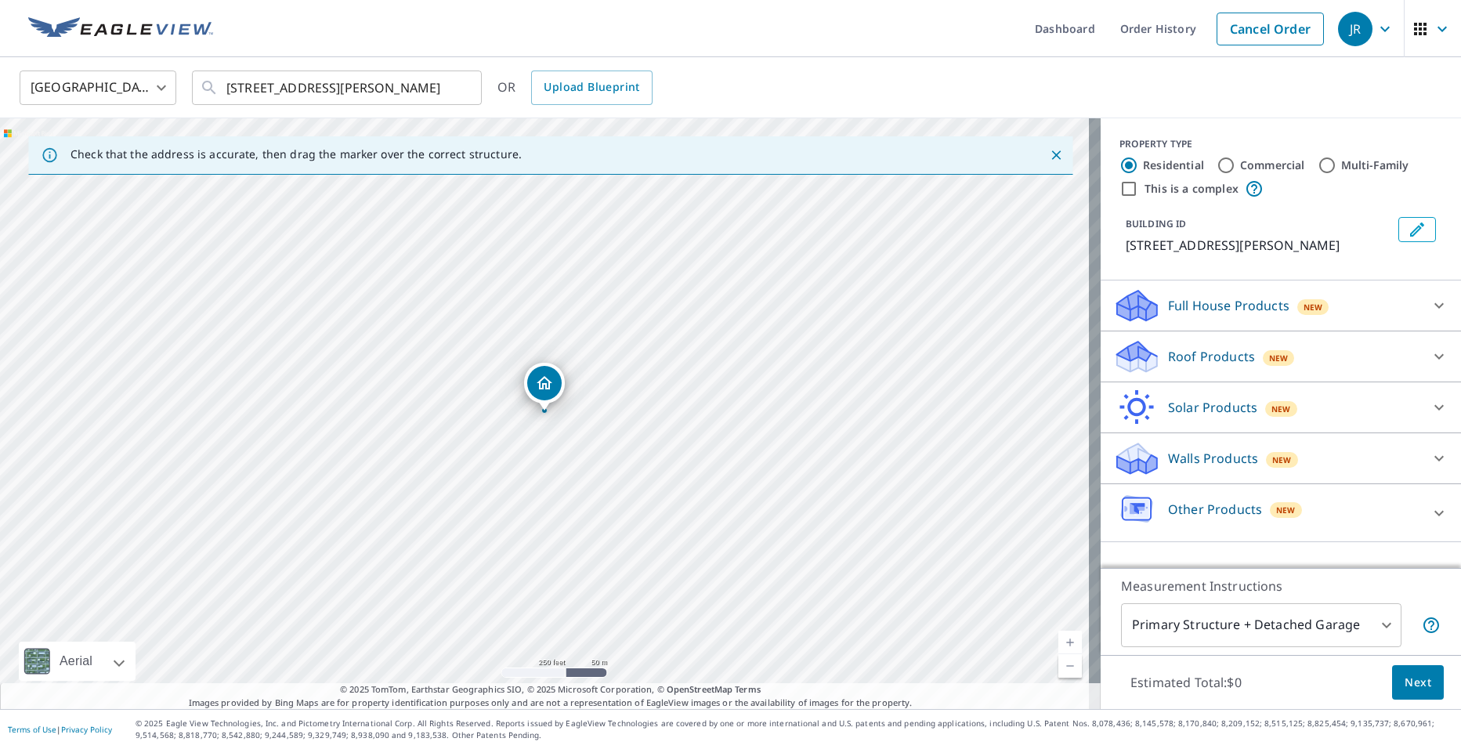
click at [1382, 360] on div "Roof Products New" at bounding box center [1266, 357] width 307 height 37
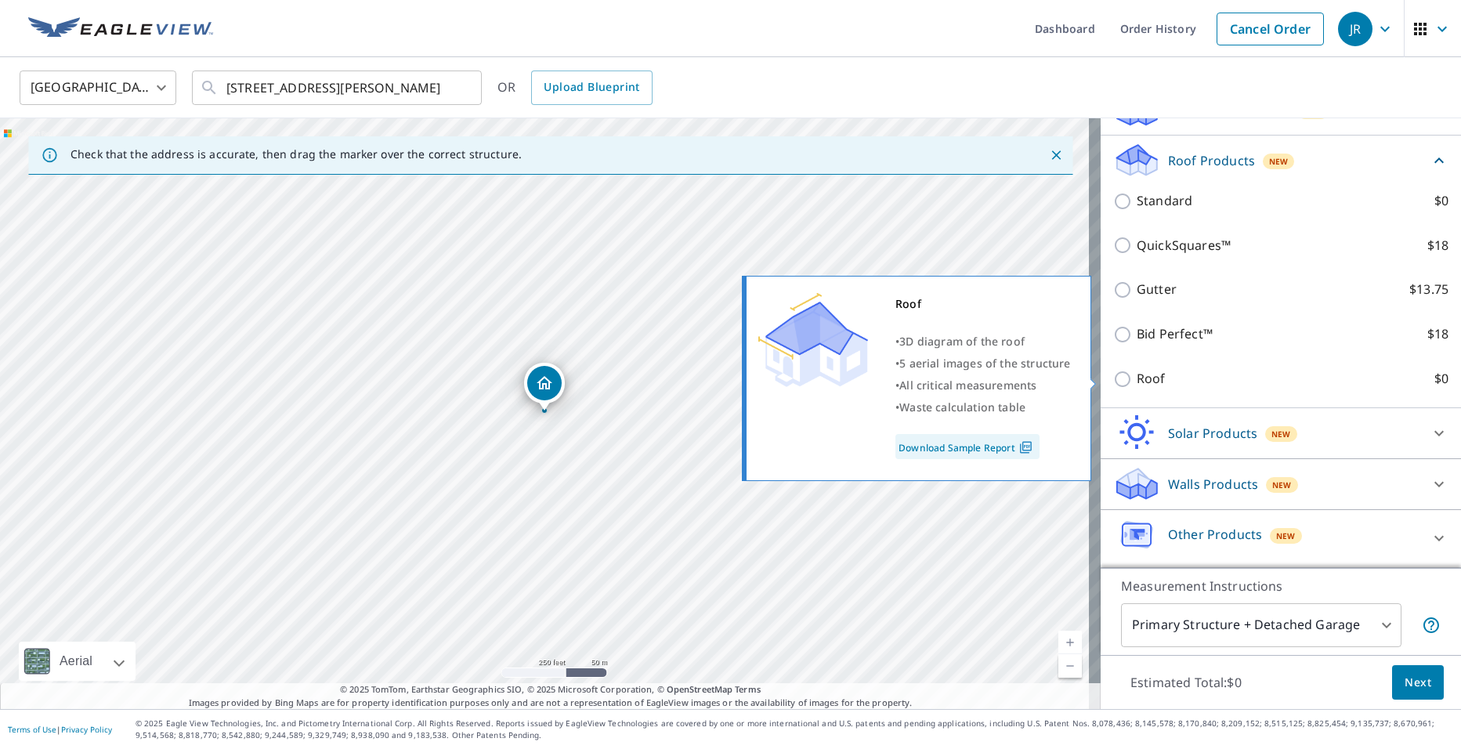
click at [1113, 374] on input "Roof $0" at bounding box center [1125, 379] width 24 height 19
checkbox input "true"
type input "3"
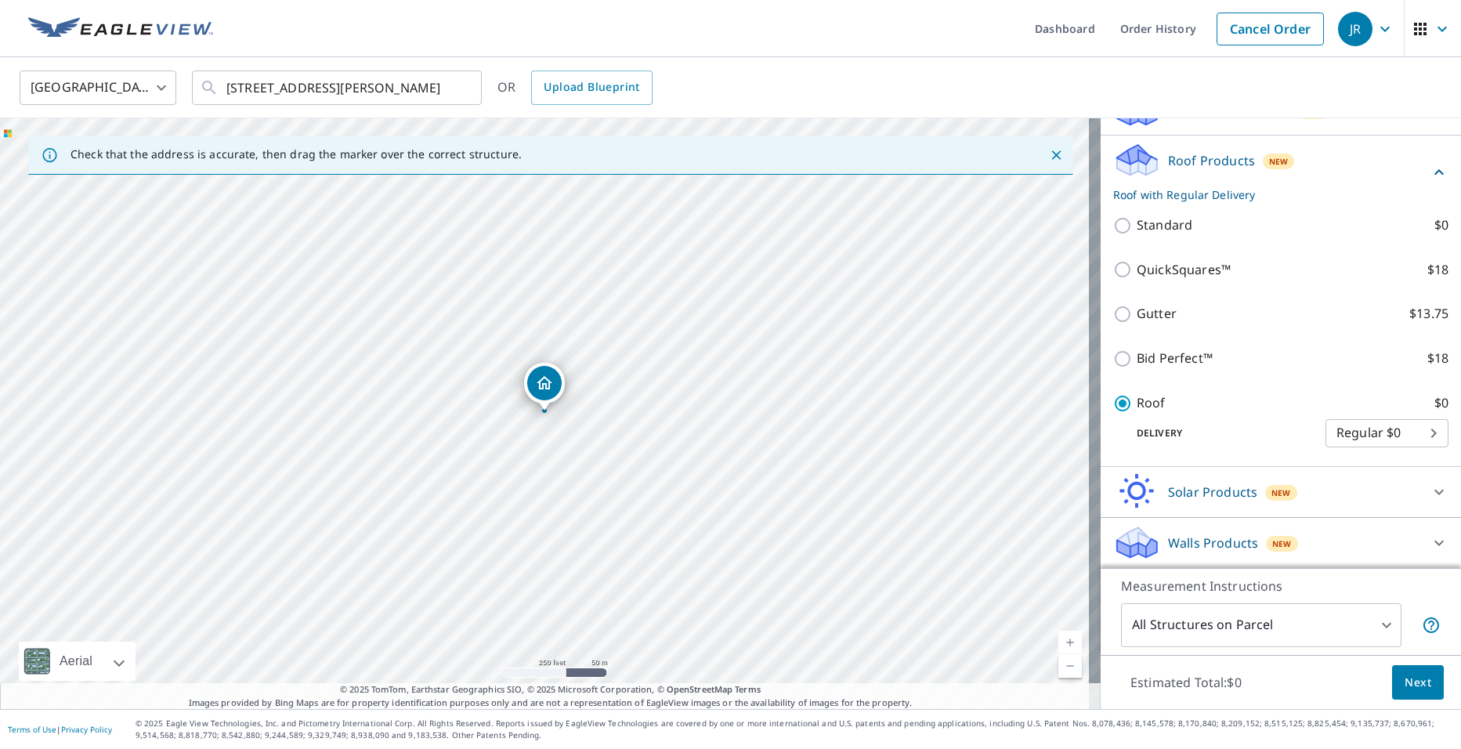
click at [1410, 682] on span "Next" at bounding box center [1418, 683] width 27 height 20
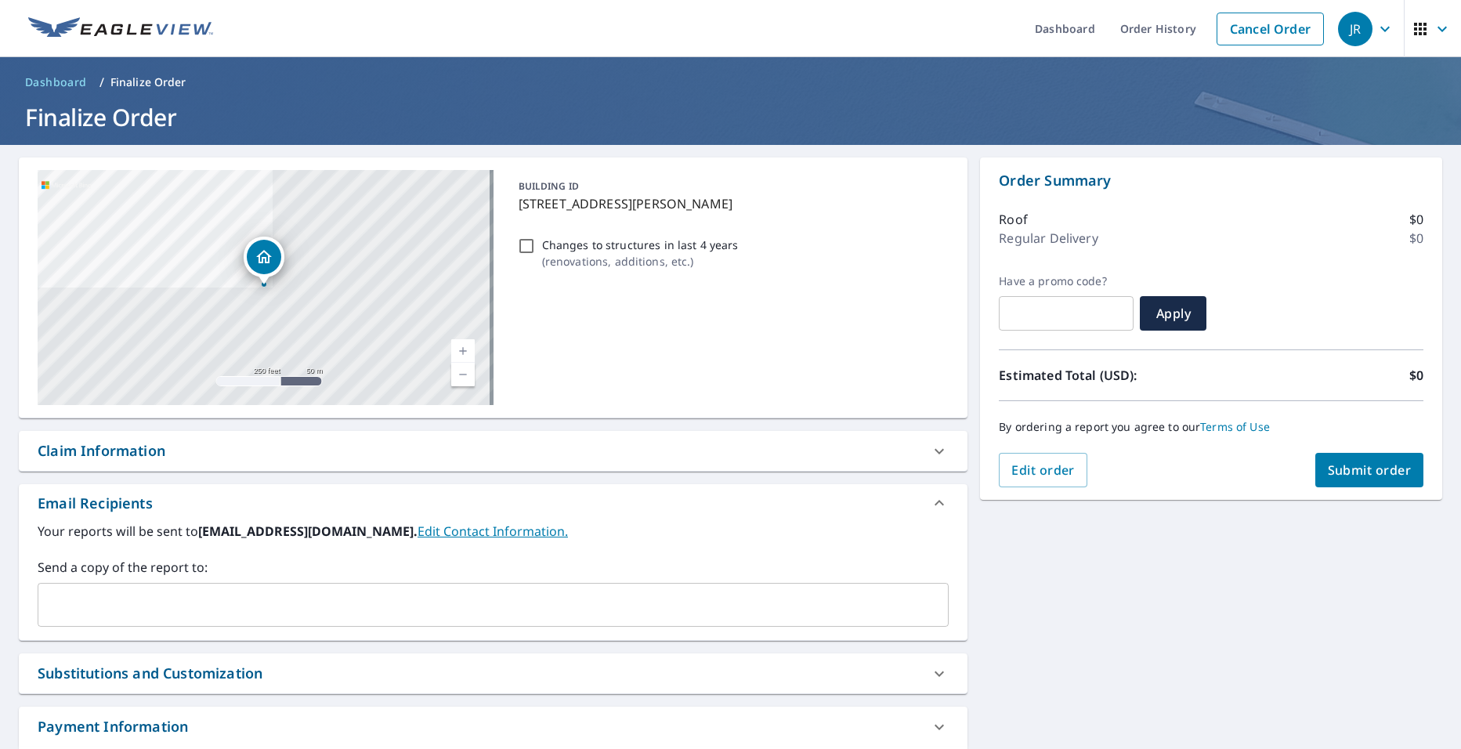
click at [129, 574] on label "Send a copy of the report to:" at bounding box center [493, 567] width 911 height 19
click at [121, 588] on div "​" at bounding box center [493, 605] width 911 height 44
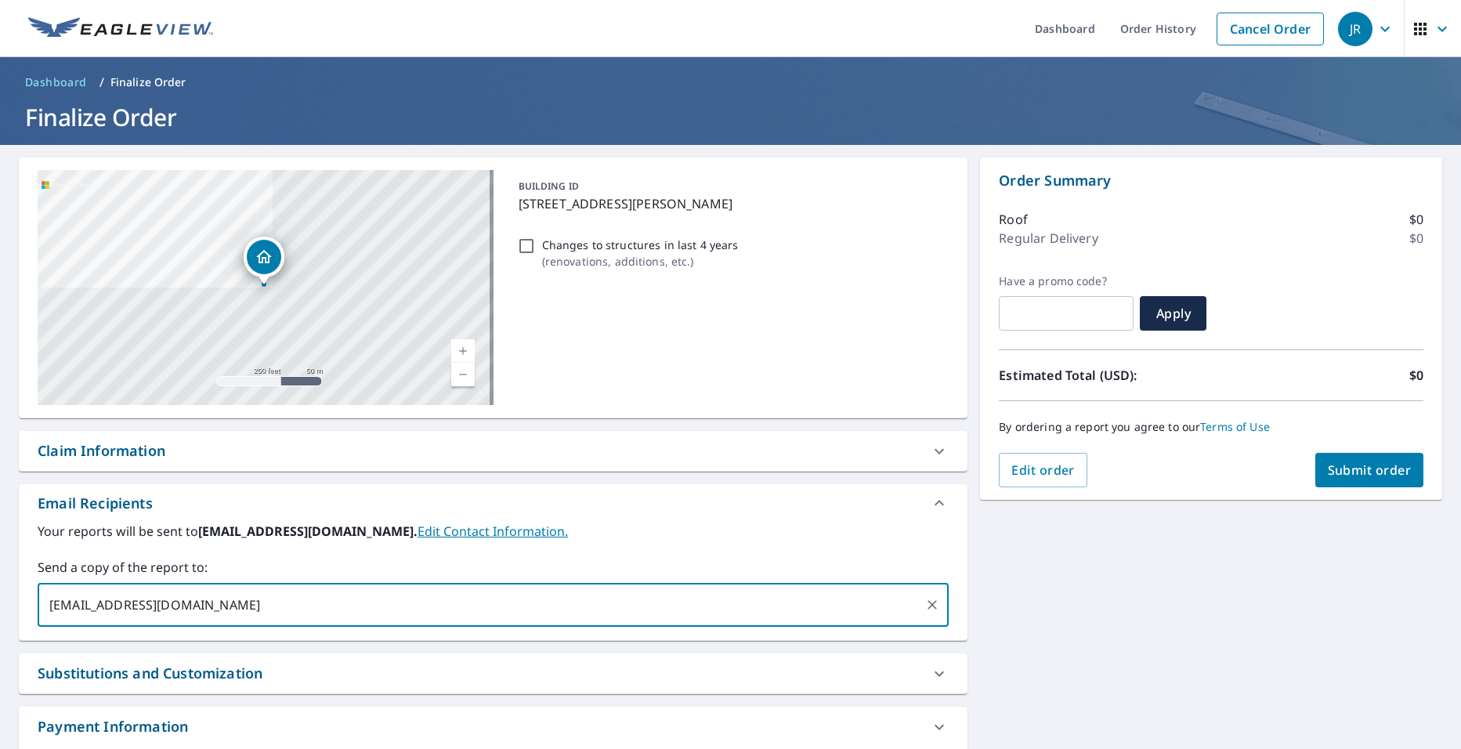
type input "[EMAIL_ADDRESS][DOMAIN_NAME]"
click at [1388, 456] on button "Submit order" at bounding box center [1370, 470] width 109 height 34
checkbox input "true"
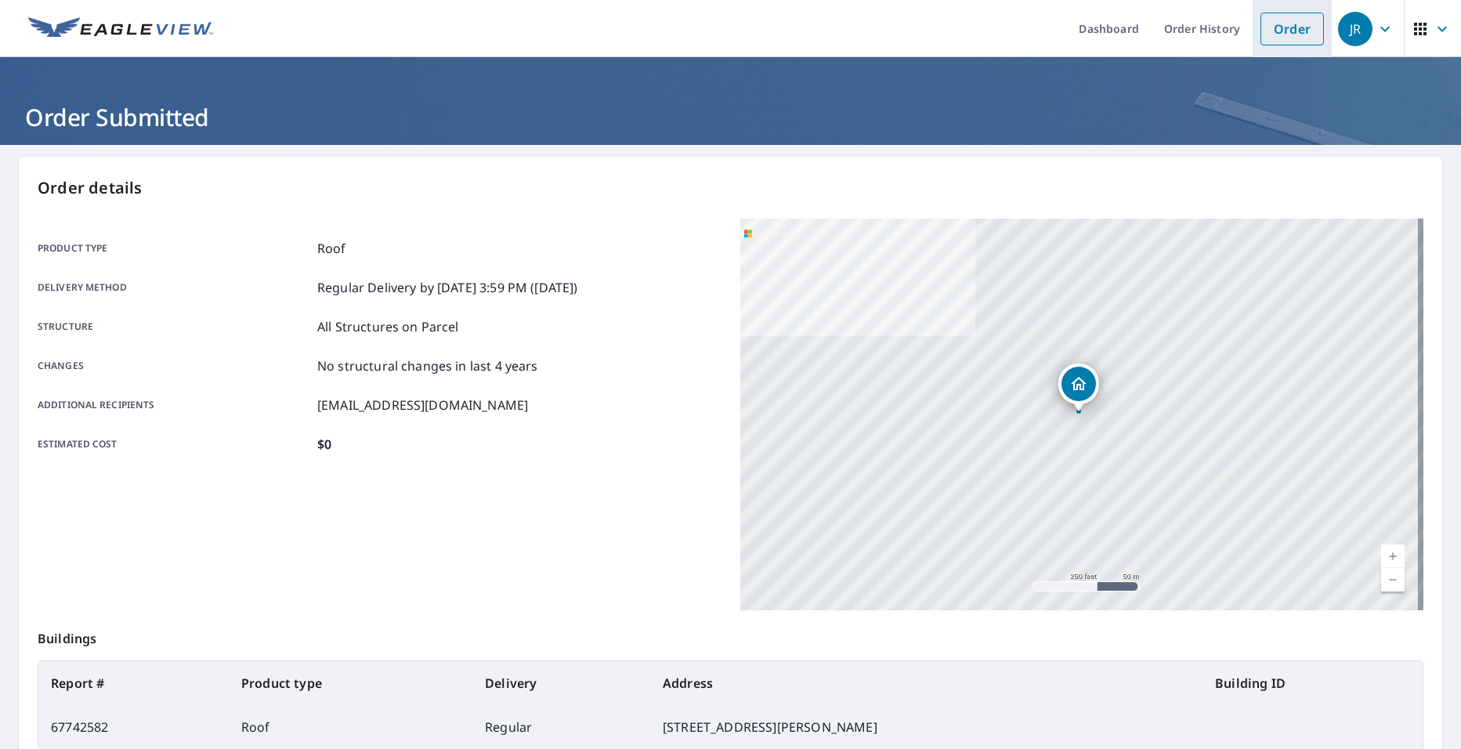
click at [1272, 23] on link "Order" at bounding box center [1292, 29] width 63 height 33
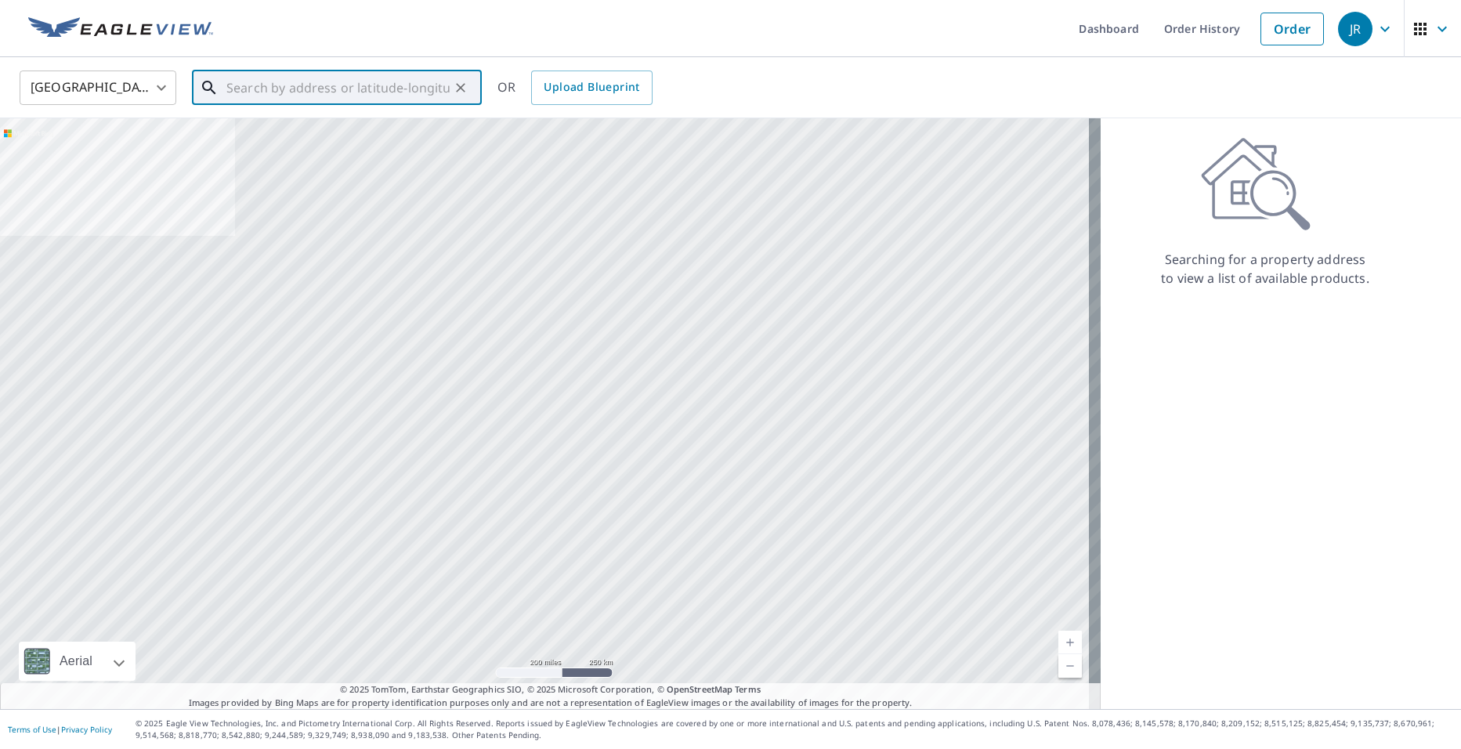
click at [391, 78] on input "text" at bounding box center [337, 88] width 223 height 44
paste input "[STREET_ADDRESS]"
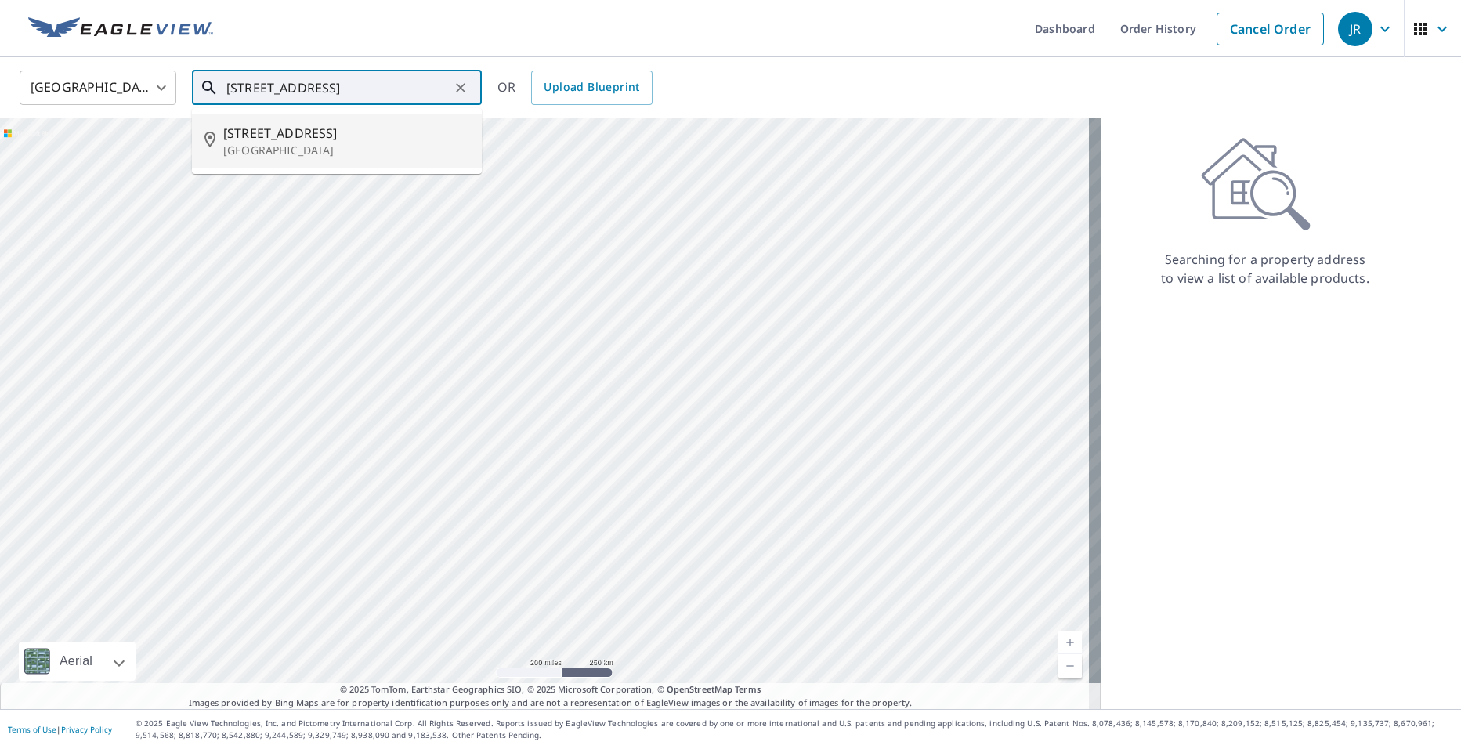
click at [414, 139] on span "[STREET_ADDRESS]" at bounding box center [346, 133] width 246 height 19
type input "[STREET_ADDRESS]"
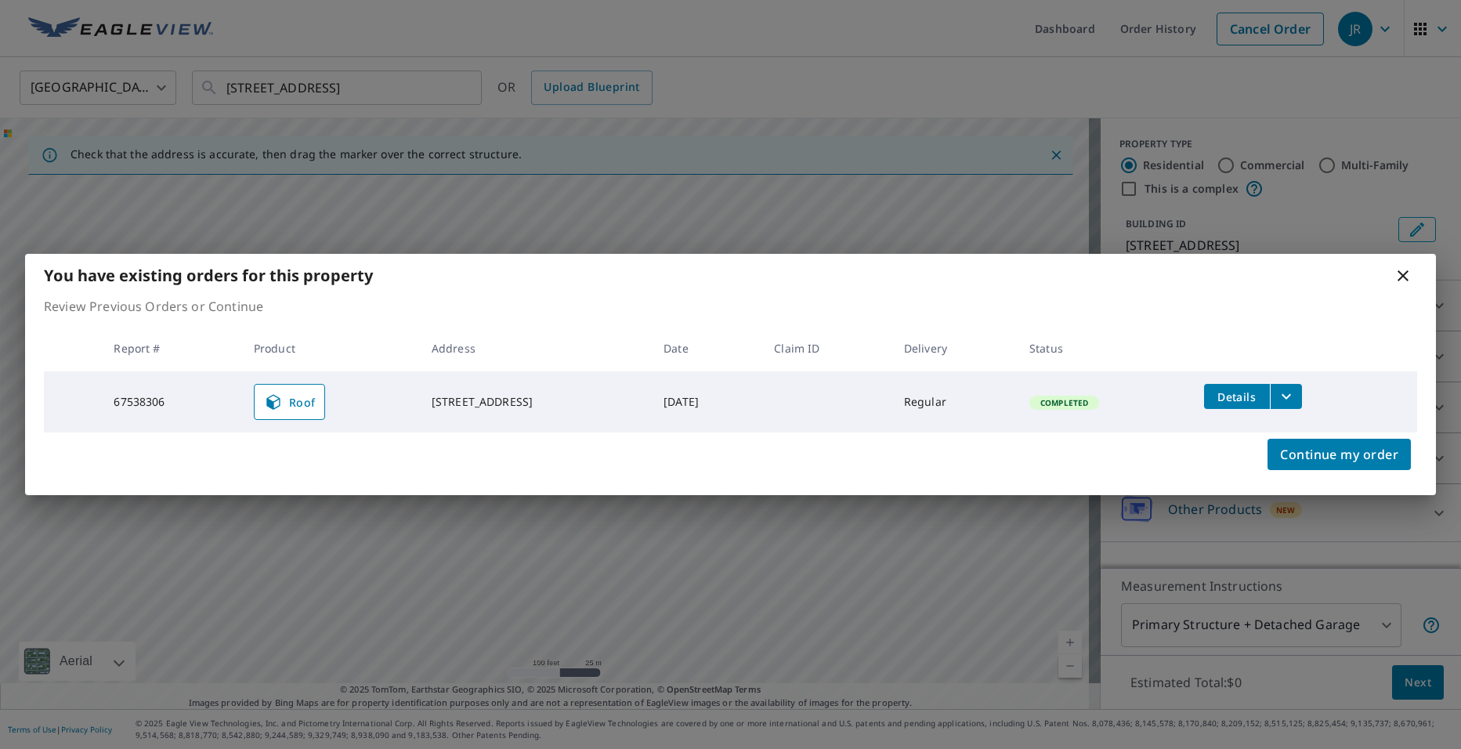
click at [1407, 277] on icon at bounding box center [1403, 275] width 19 height 19
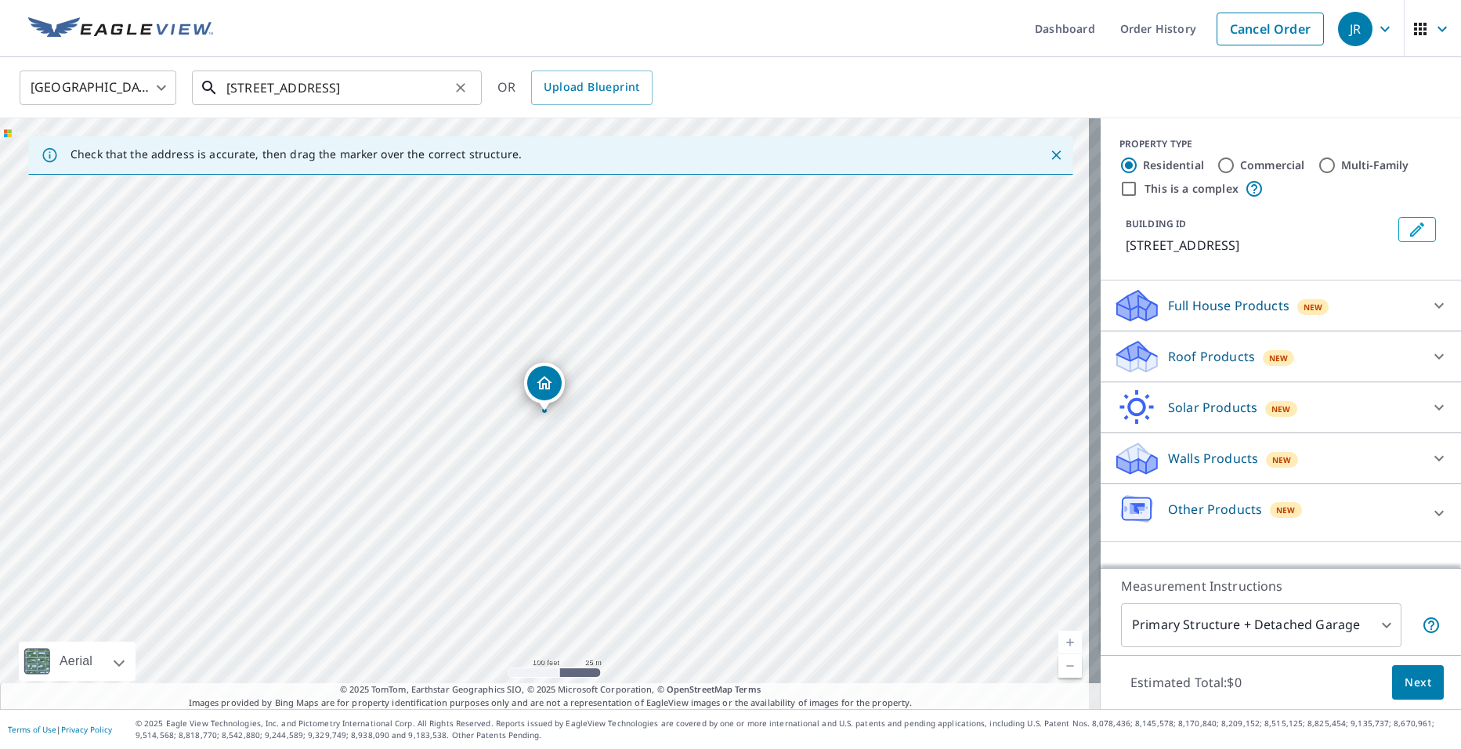
click at [252, 89] on input "[STREET_ADDRESS]" at bounding box center [337, 88] width 223 height 44
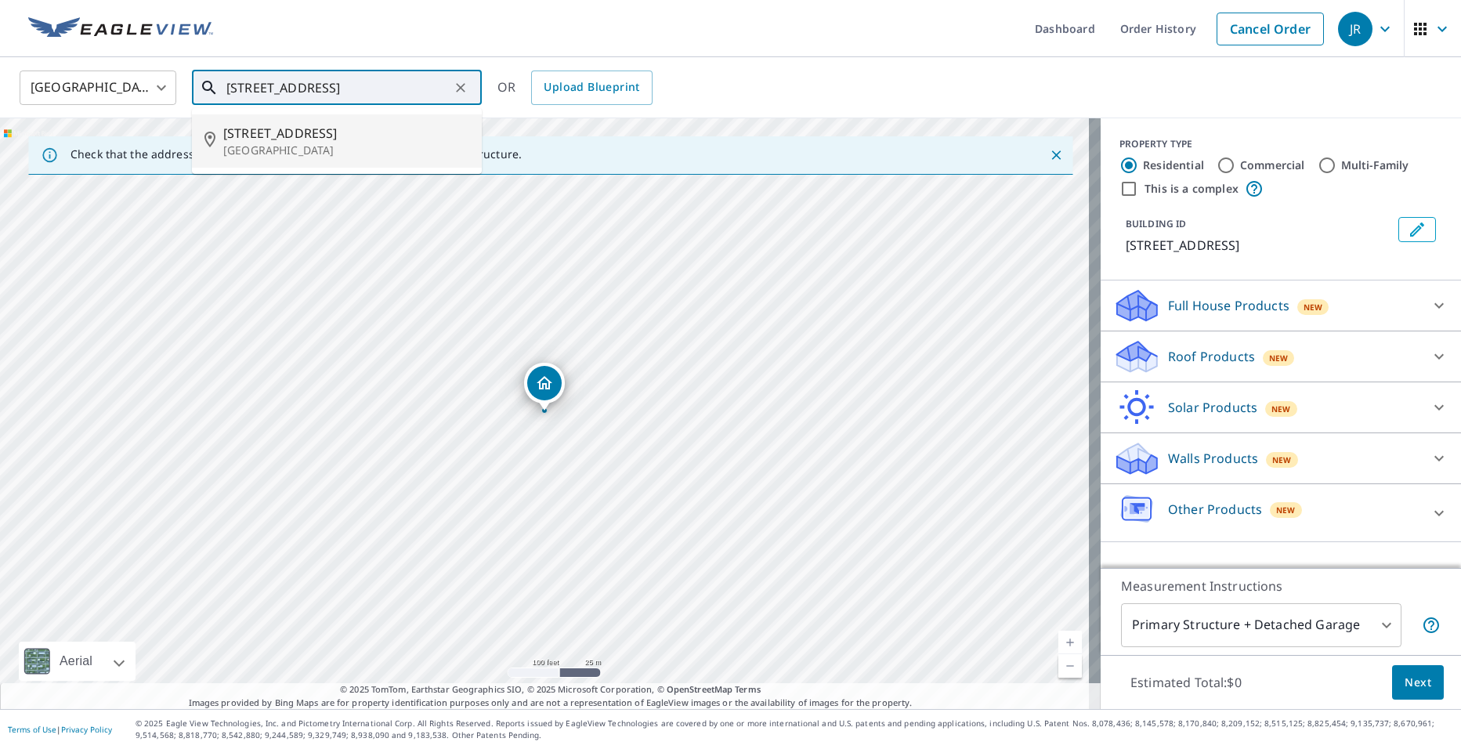
click at [258, 89] on input "[STREET_ADDRESS]" at bounding box center [337, 88] width 223 height 44
click at [1121, 27] on link "Order History" at bounding box center [1158, 28] width 101 height 57
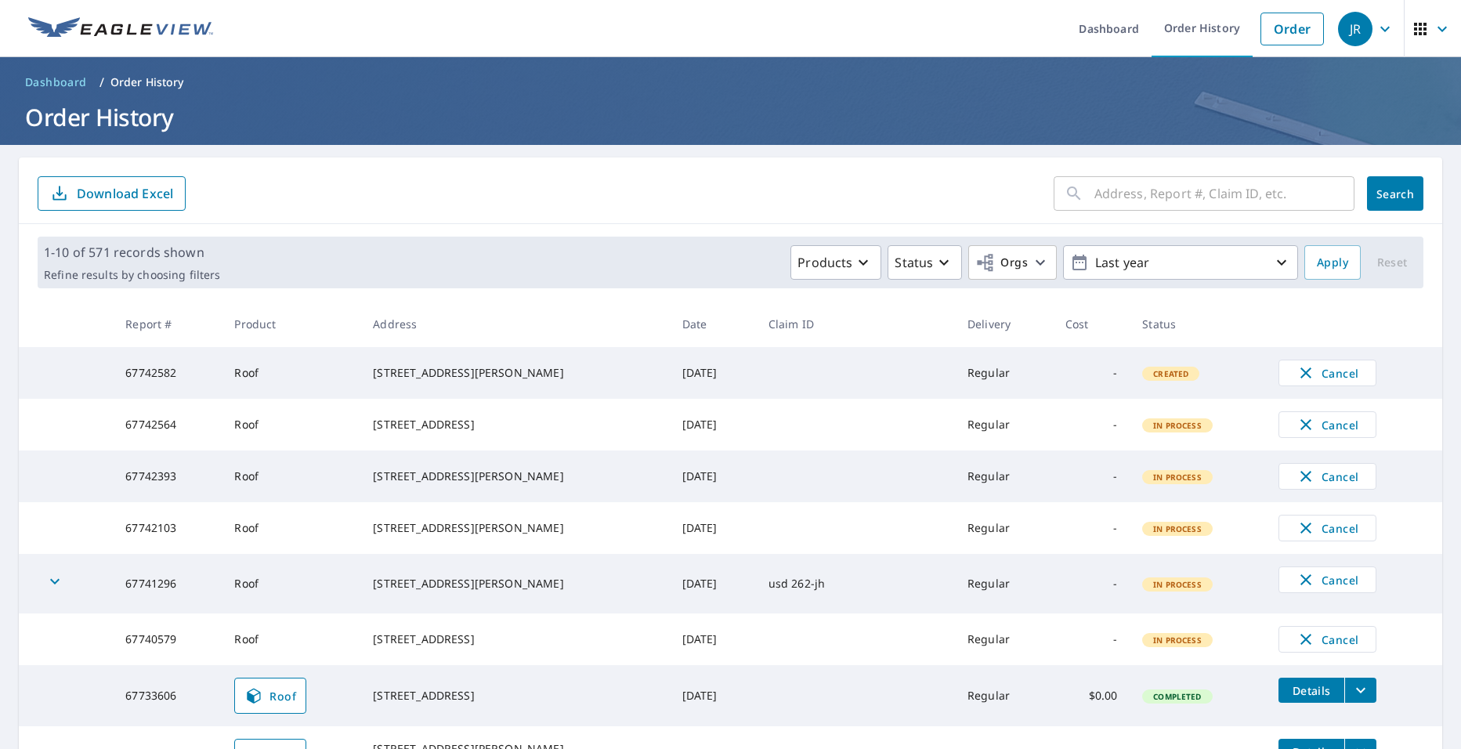
click at [1160, 199] on input "text" at bounding box center [1225, 194] width 260 height 44
type input "gold"
click at [1380, 190] on span "Search" at bounding box center [1395, 193] width 31 height 15
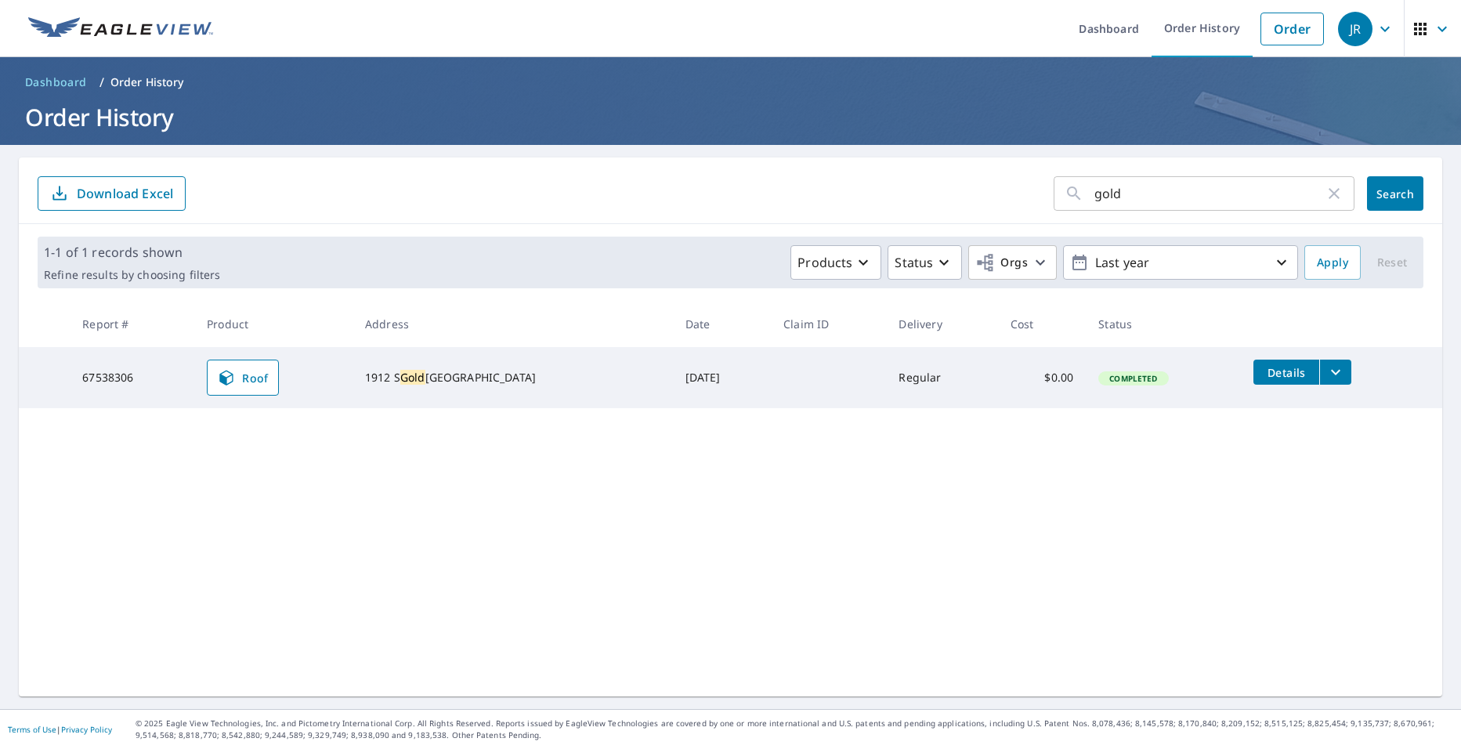
drag, startPoint x: 462, startPoint y: 318, endPoint x: 565, endPoint y: 285, distance: 108.5
click at [559, 289] on div "1-1 of 1 records shown Refine results by choosing filters Products Status Orgs …" at bounding box center [731, 262] width 1424 height 77
click at [1328, 194] on icon "button" at bounding box center [1334, 193] width 19 height 19
click at [1259, 199] on input "text" at bounding box center [1225, 194] width 260 height 44
drag, startPoint x: 486, startPoint y: 391, endPoint x: 377, endPoint y: 374, distance: 110.3
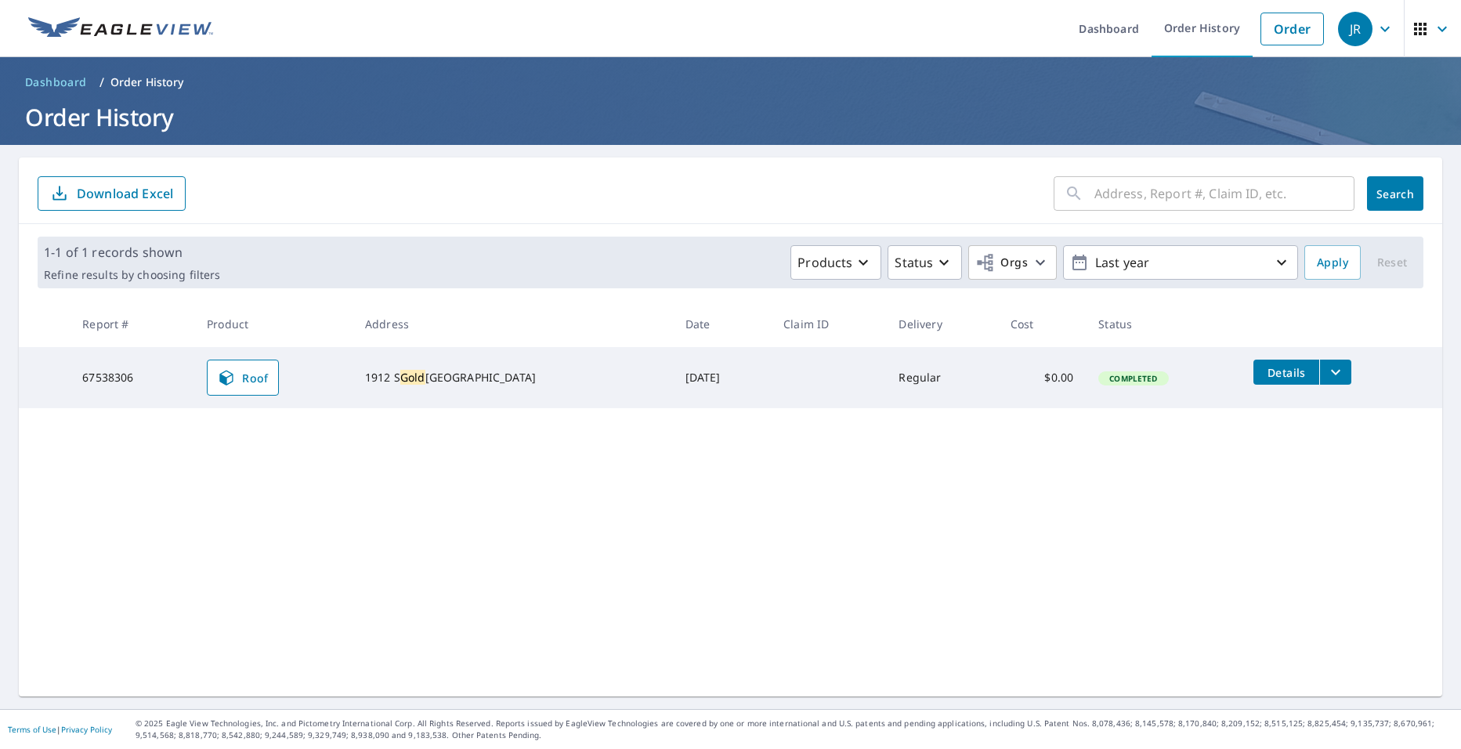
click at [377, 374] on td "[STREET_ADDRESS]" at bounding box center [513, 377] width 320 height 61
copy div "[STREET_ADDRESS]"
click at [1265, 26] on link "Order" at bounding box center [1292, 29] width 63 height 33
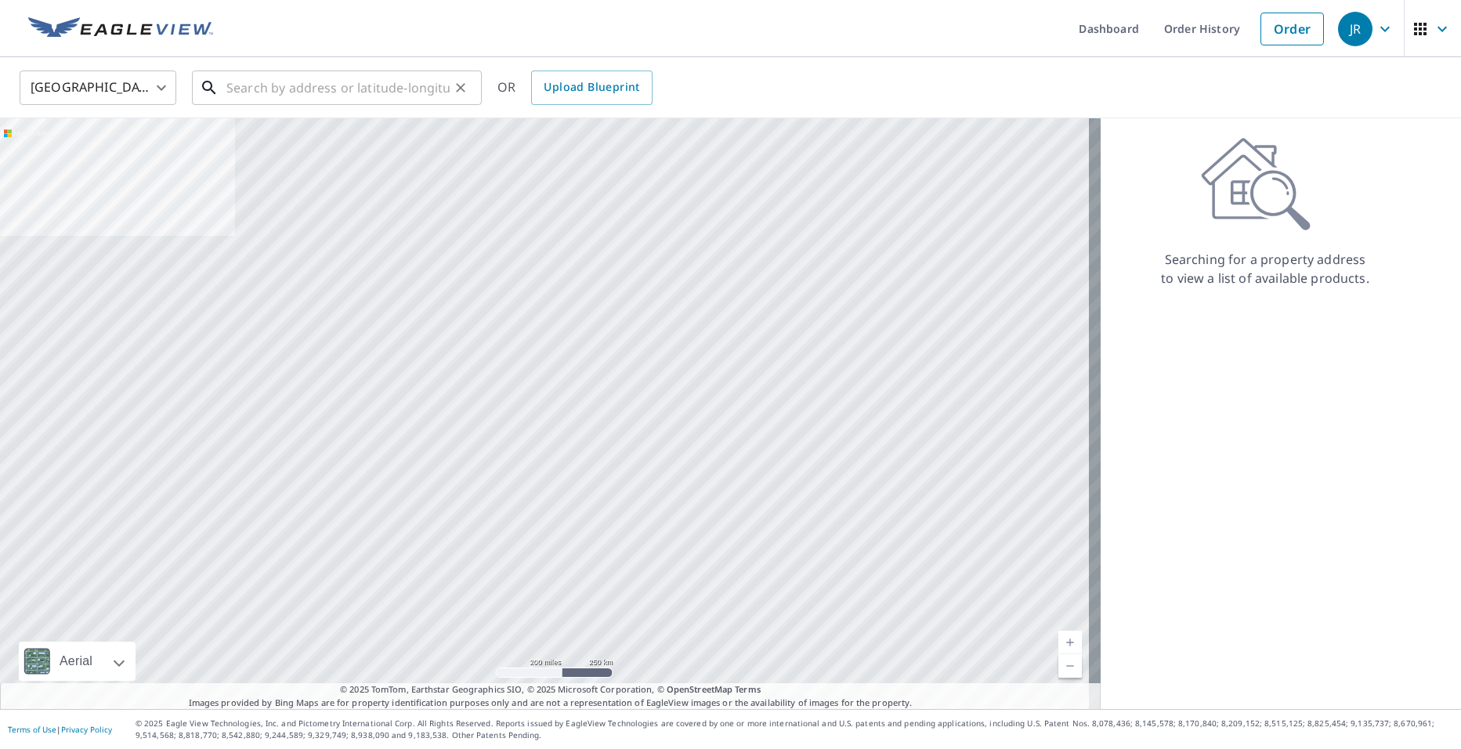
click at [420, 94] on input "text" at bounding box center [337, 88] width 223 height 44
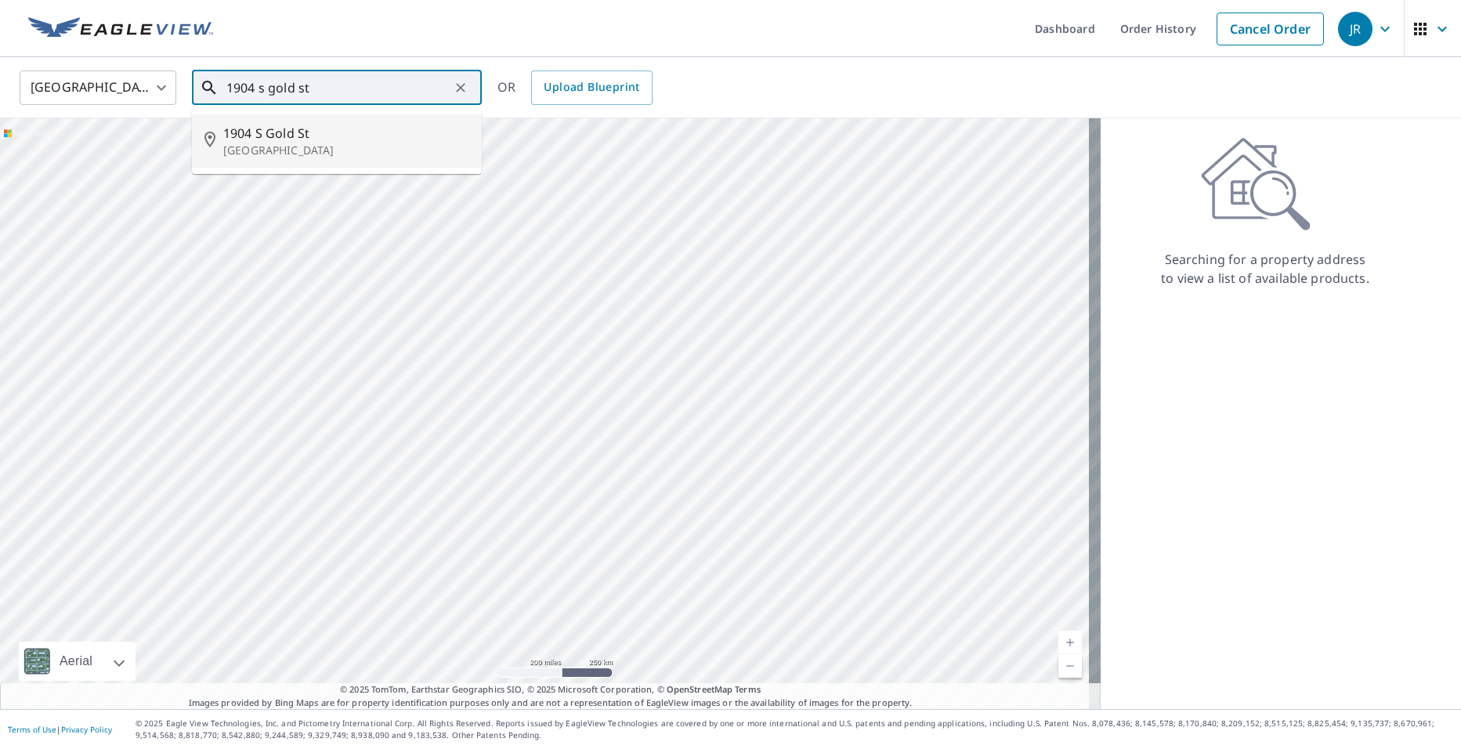
click at [378, 125] on span "1904 S Gold St" at bounding box center [346, 133] width 246 height 19
type input "[STREET_ADDRESS]"
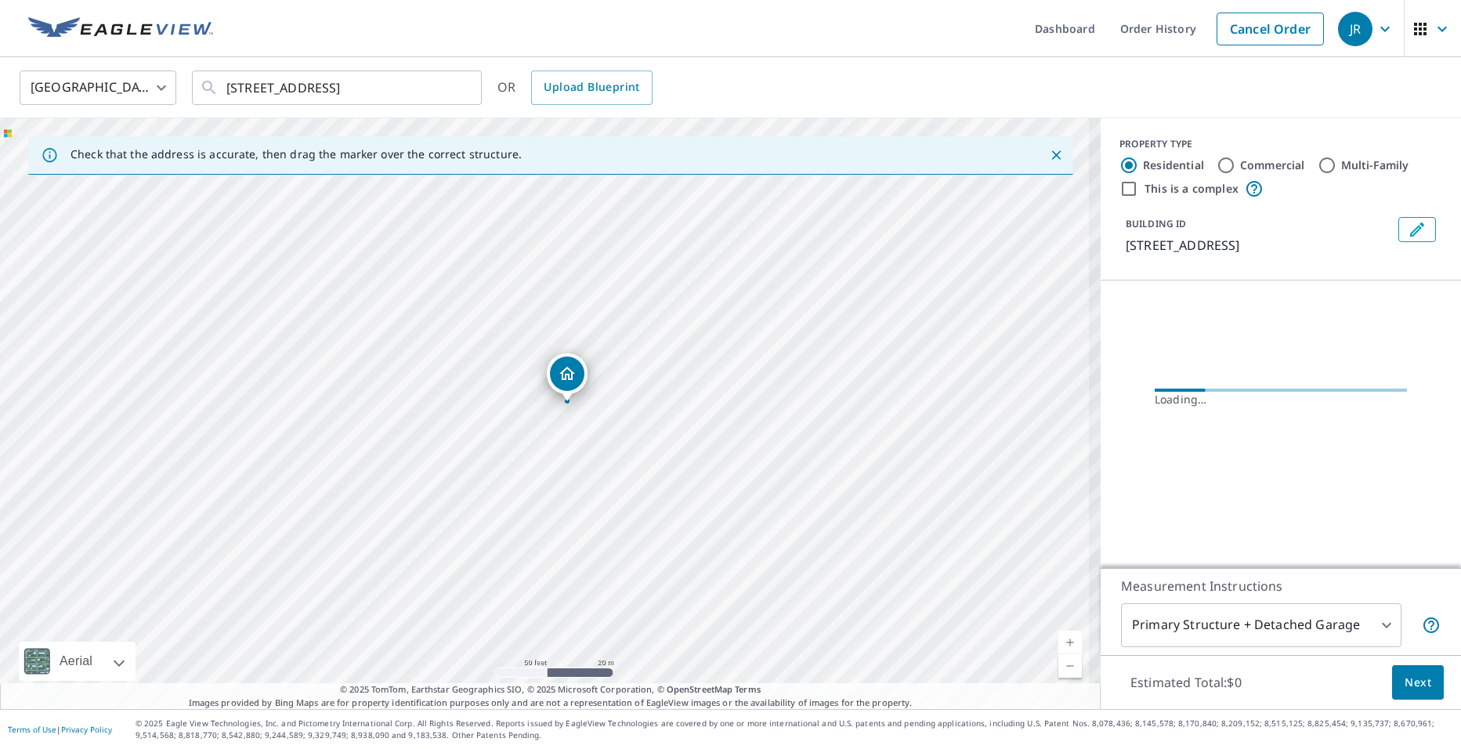
drag, startPoint x: 798, startPoint y: 538, endPoint x: 669, endPoint y: 209, distance: 352.9
click at [669, 209] on div "[STREET_ADDRESS]" at bounding box center [550, 413] width 1101 height 591
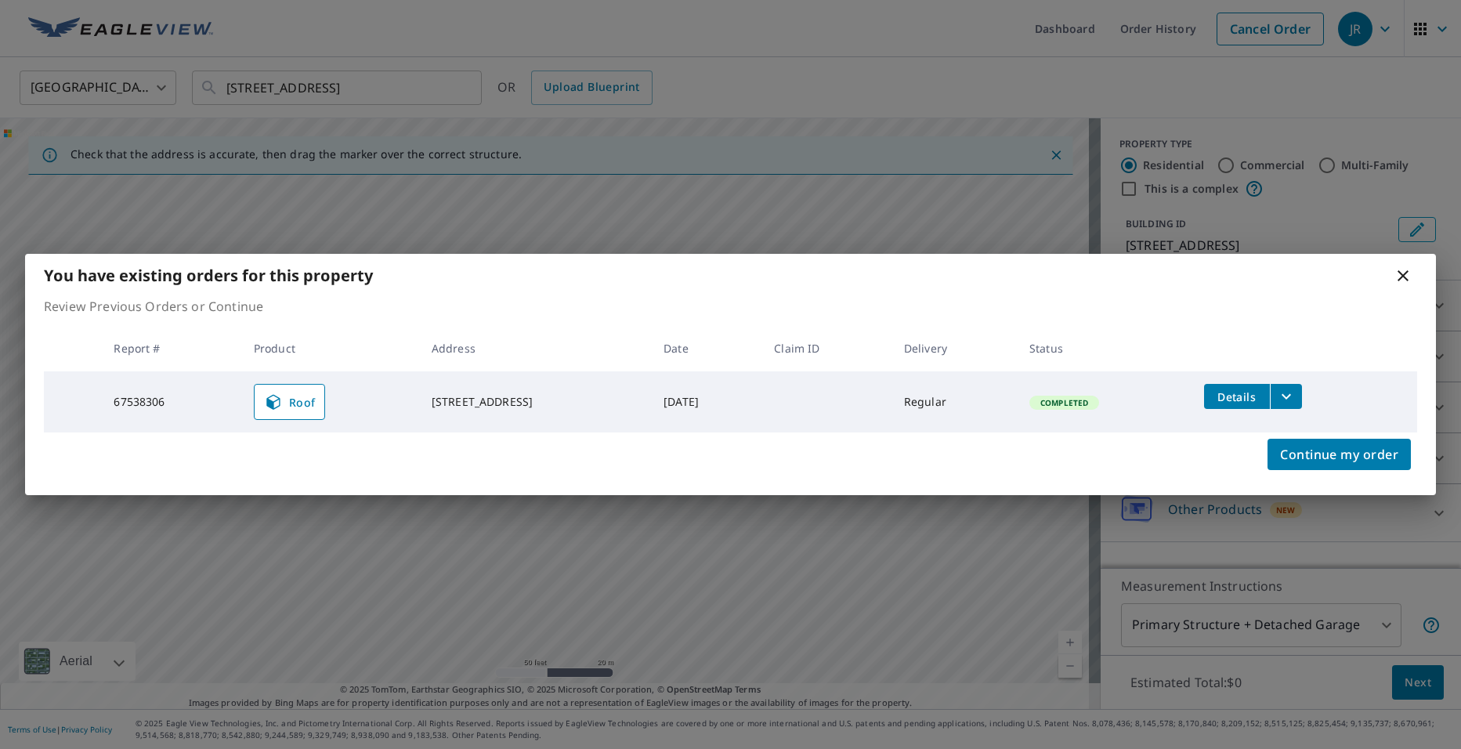
click at [1405, 277] on icon at bounding box center [1403, 275] width 19 height 19
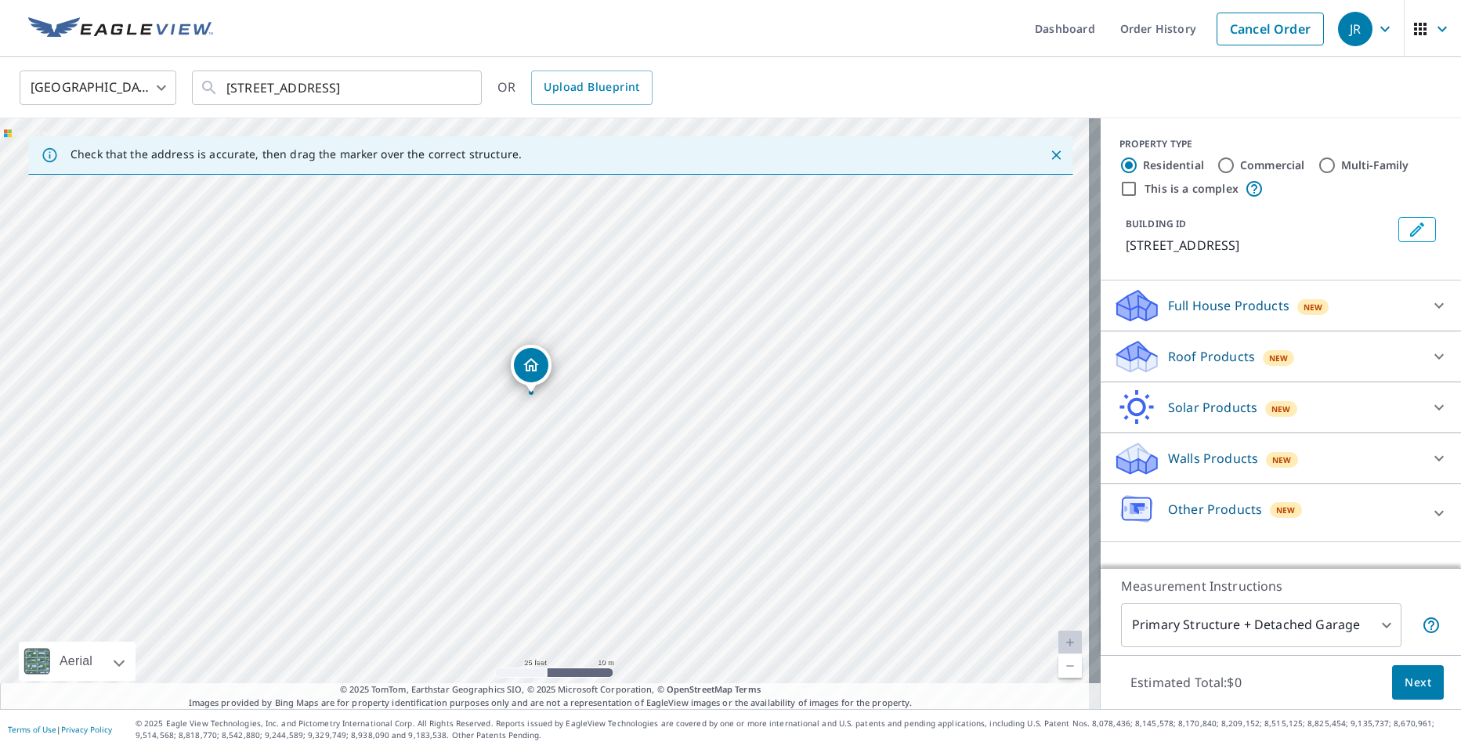
drag, startPoint x: 576, startPoint y: 382, endPoint x: 583, endPoint y: 284, distance: 98.2
click at [583, 284] on div "[STREET_ADDRESS]" at bounding box center [550, 413] width 1101 height 591
click at [1432, 352] on icon at bounding box center [1439, 356] width 19 height 19
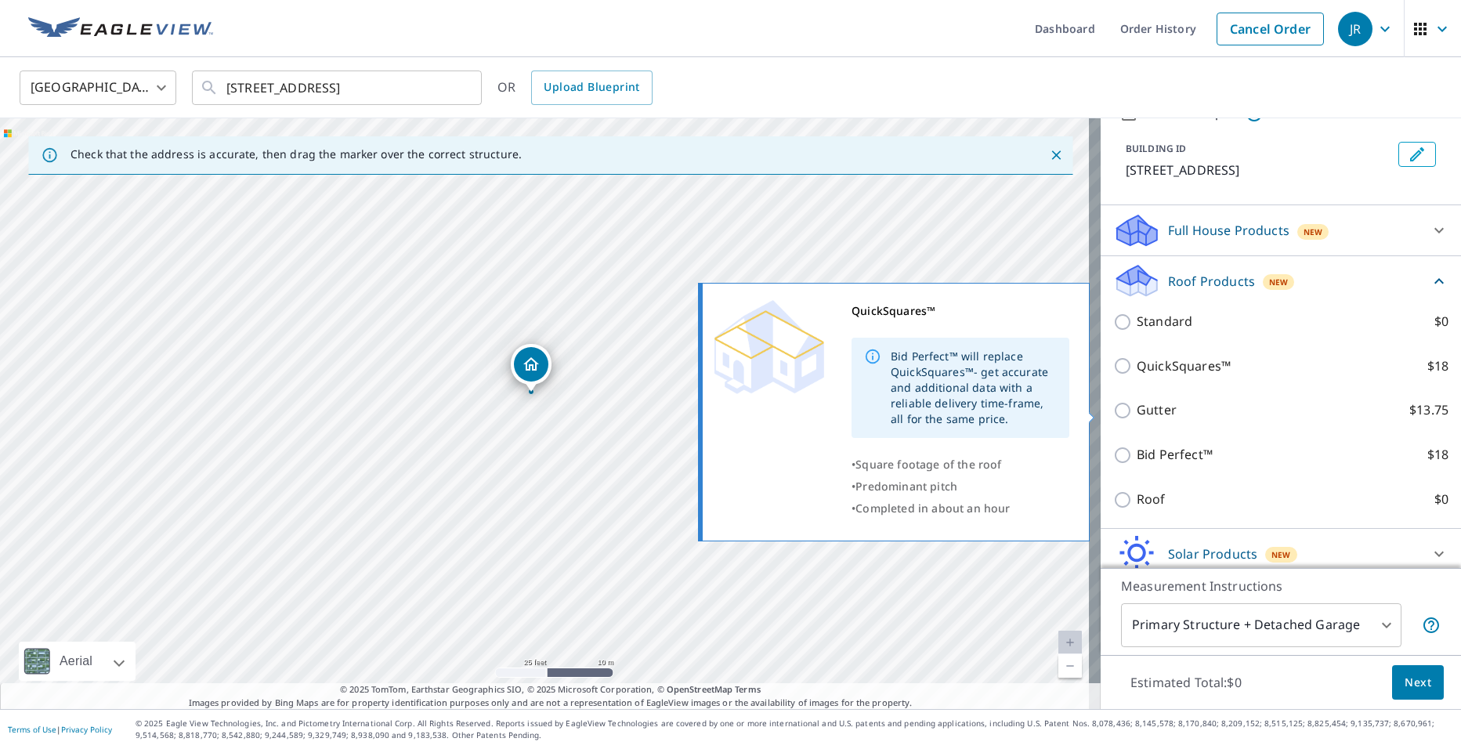
scroll to position [157, 0]
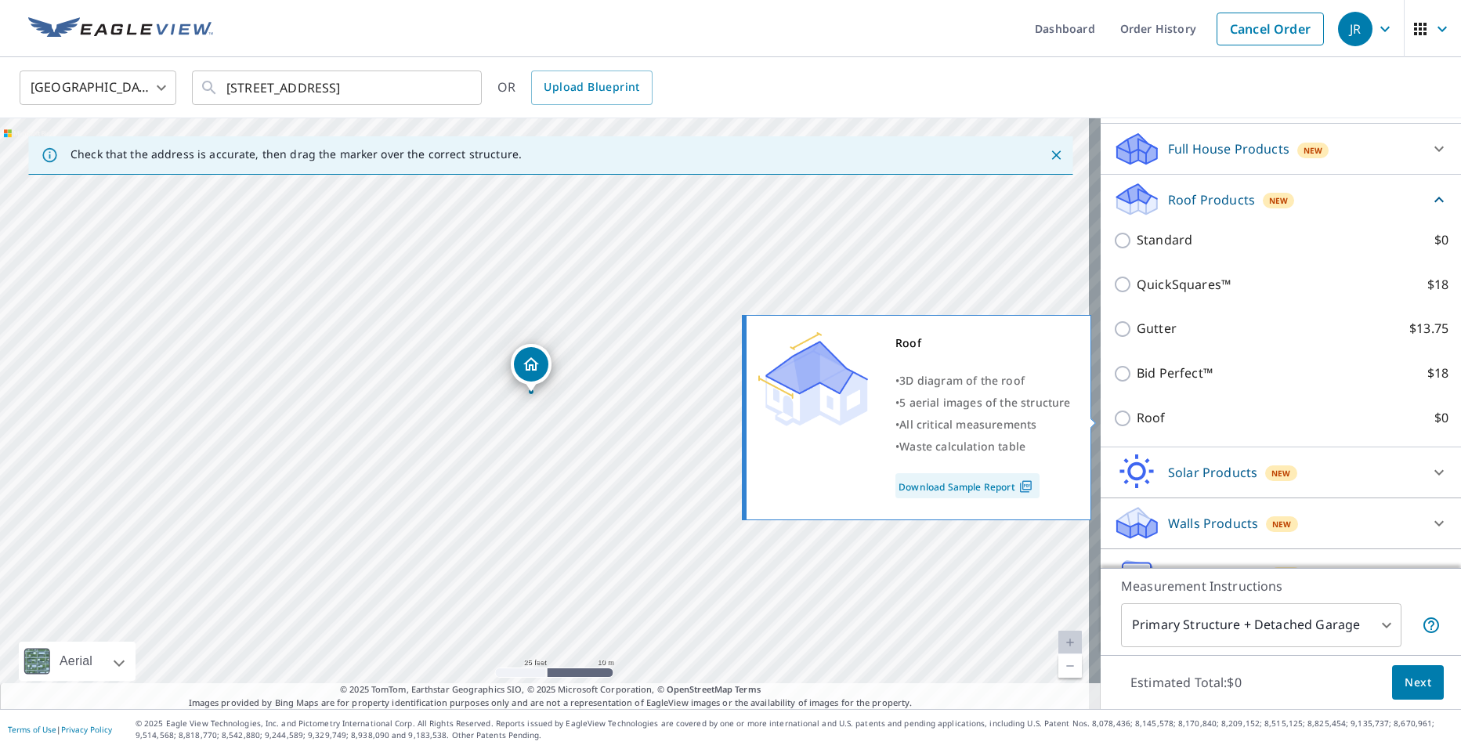
click at [1113, 418] on input "Roof $0" at bounding box center [1125, 418] width 24 height 19
checkbox input "true"
type input "3"
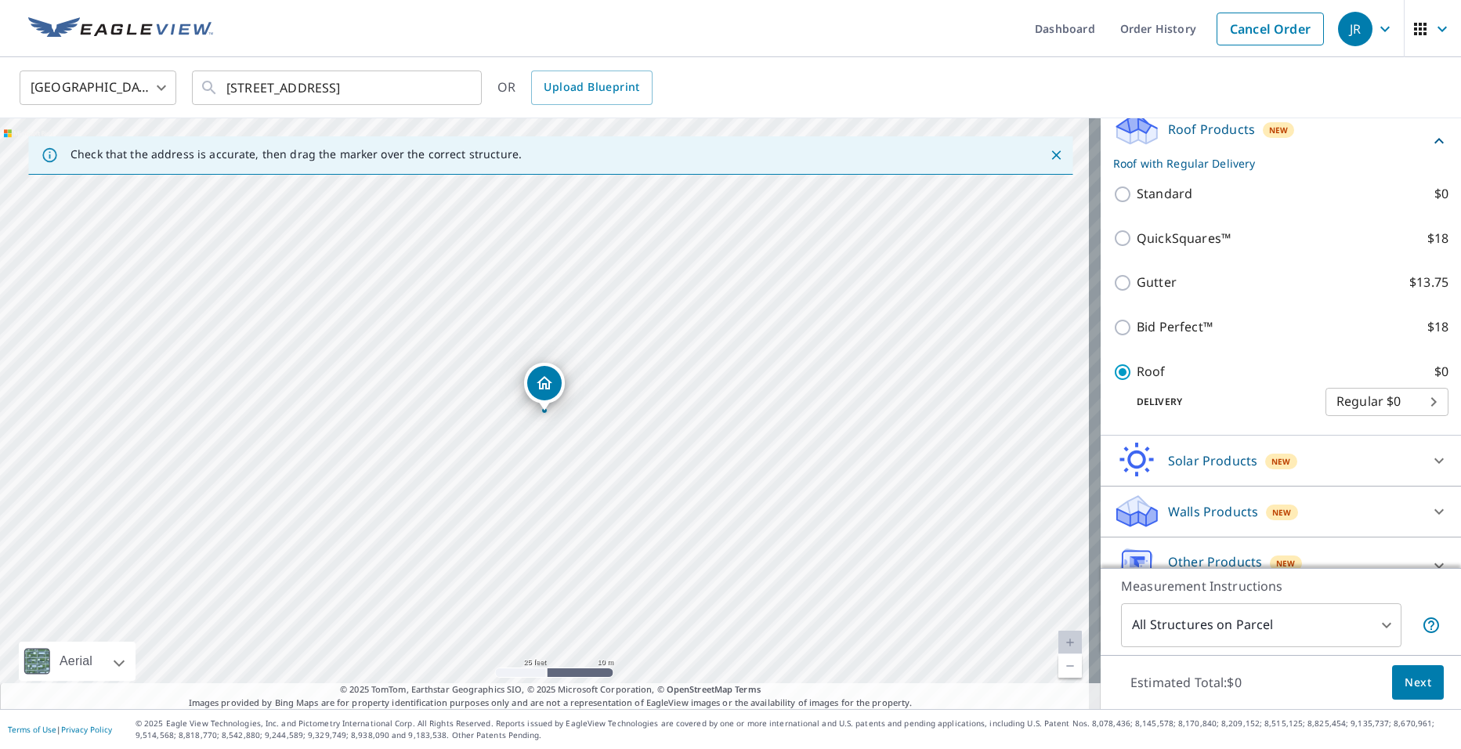
scroll to position [212, 0]
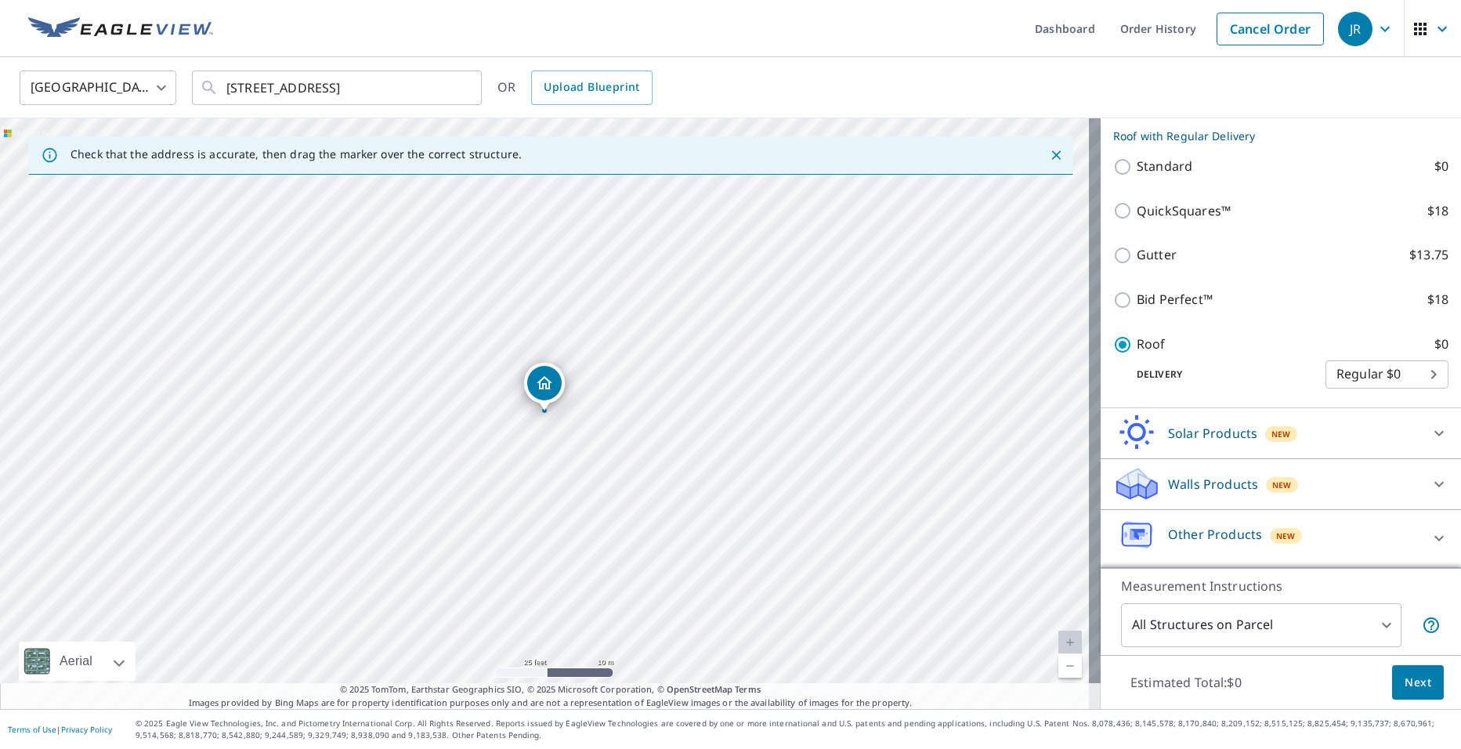
click at [1392, 669] on button "Next" at bounding box center [1418, 682] width 52 height 35
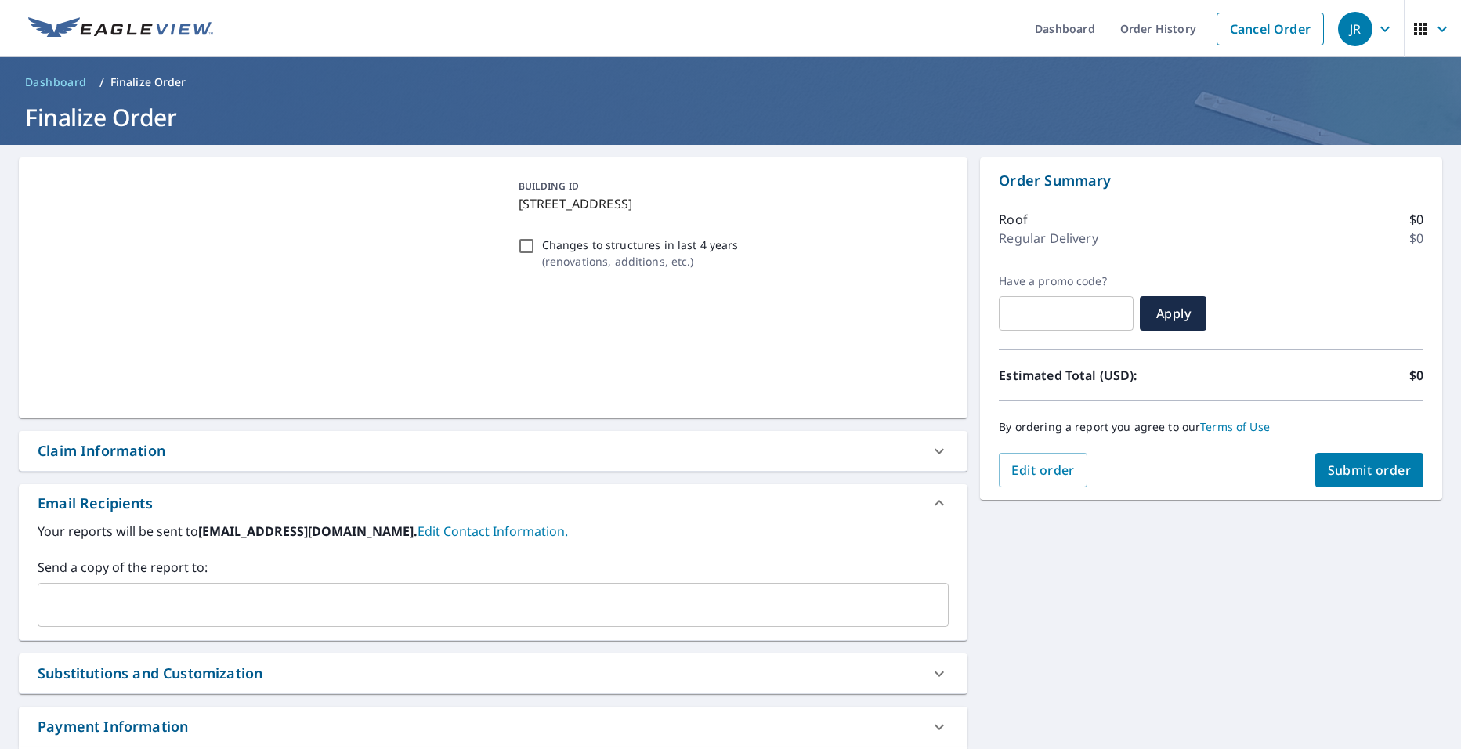
click at [261, 608] on input "text" at bounding box center [482, 605] width 874 height 30
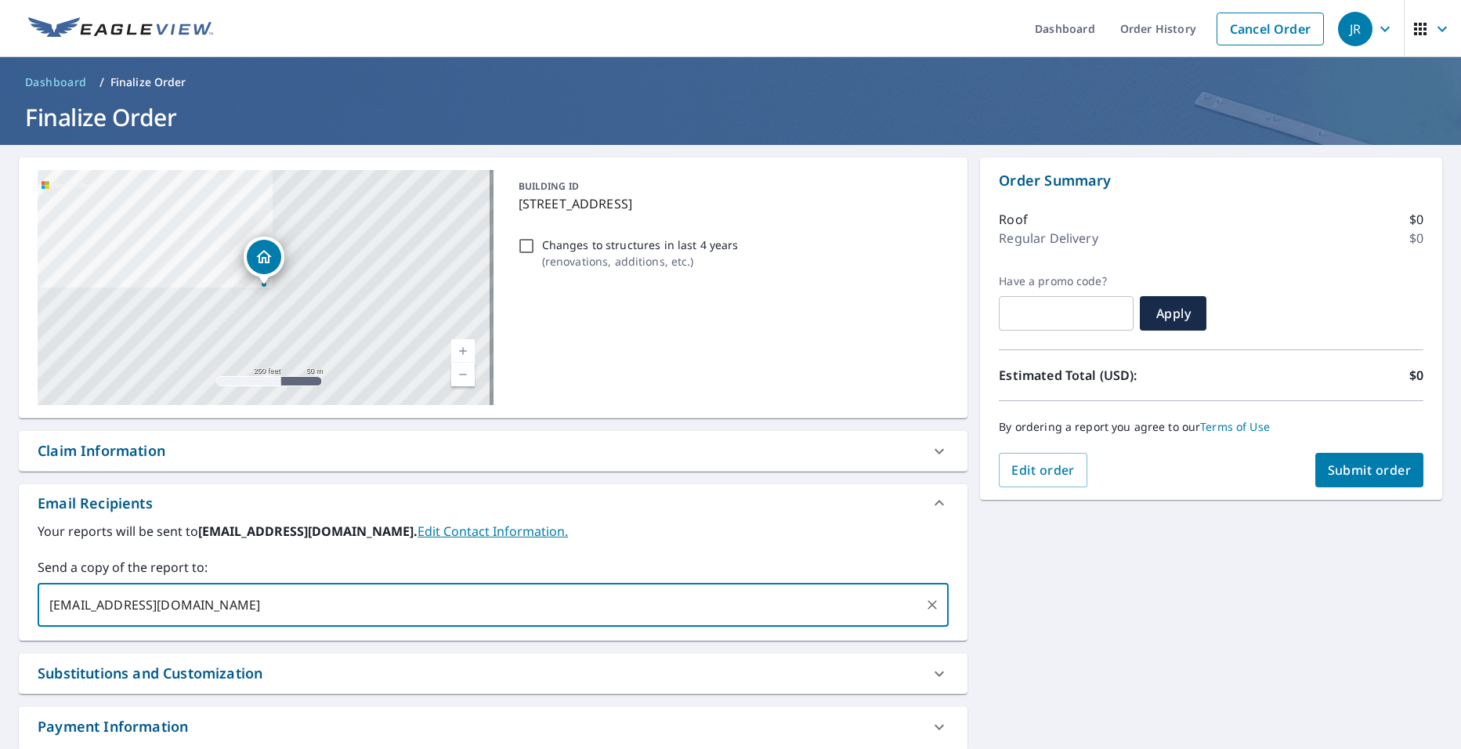
type input "[EMAIL_ADDRESS][DOMAIN_NAME]"
click at [1361, 473] on span "Submit order" at bounding box center [1370, 470] width 84 height 17
checkbox input "true"
